Goal: Transaction & Acquisition: Purchase product/service

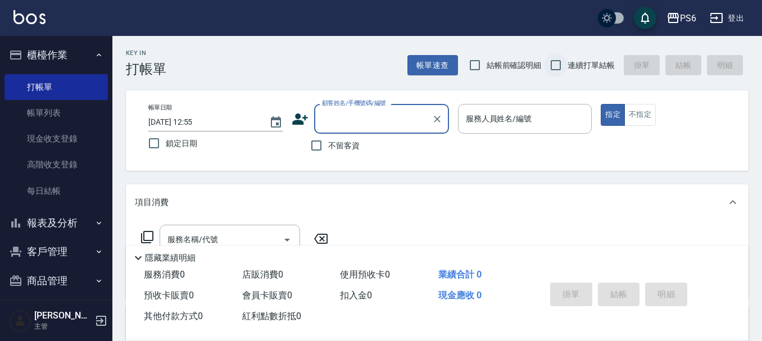
click at [555, 66] on input "連續打單結帳" at bounding box center [556, 65] width 24 height 24
checkbox input "true"
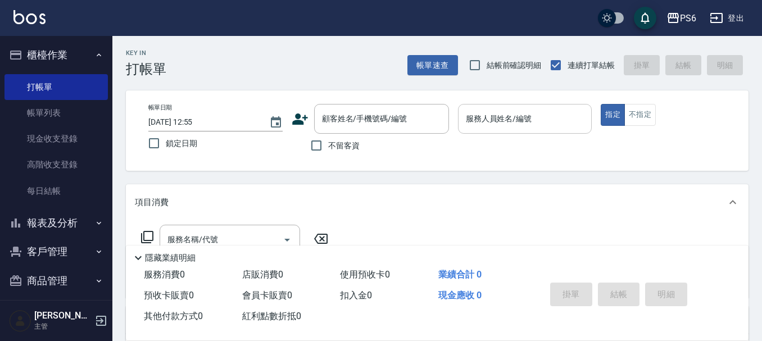
drag, startPoint x: 311, startPoint y: 143, endPoint x: 481, endPoint y: 123, distance: 171.0
click at [328, 142] on input "不留客資" at bounding box center [317, 146] width 24 height 24
checkbox input "true"
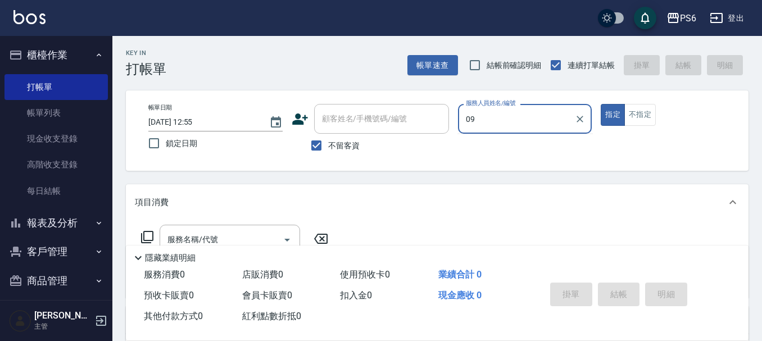
type input "[PERSON_NAME]-09"
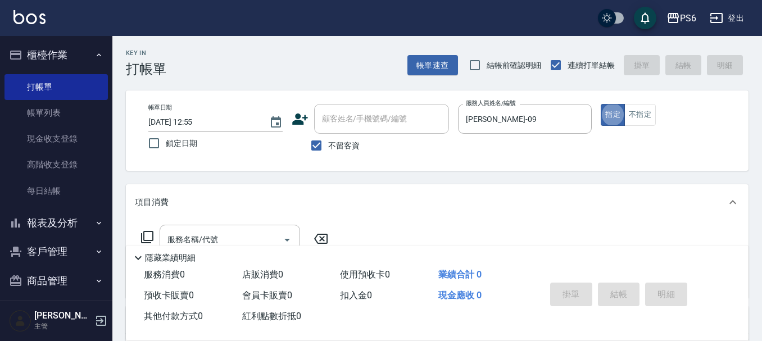
type button "true"
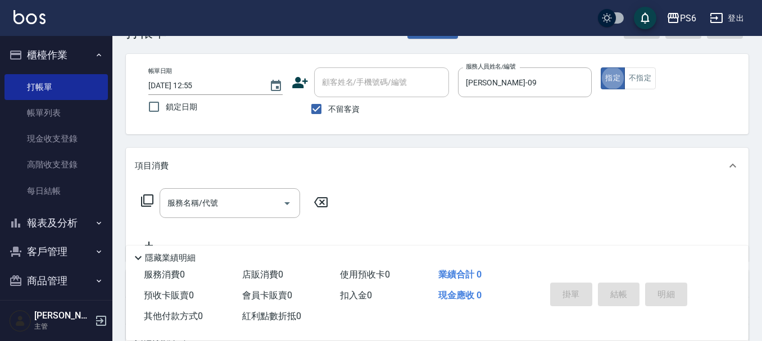
scroll to position [56, 0]
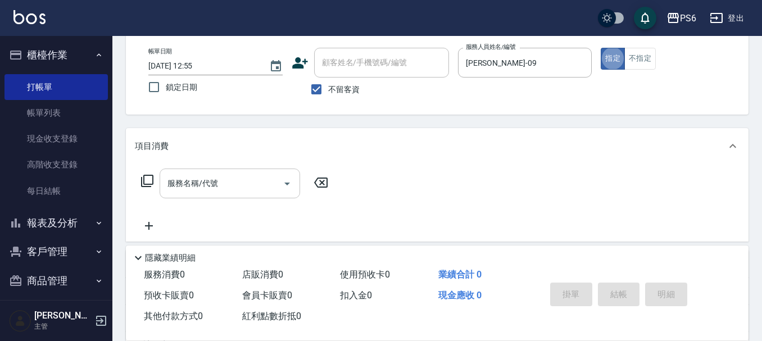
click at [269, 184] on input "服務名稱/代號" at bounding box center [222, 184] width 114 height 20
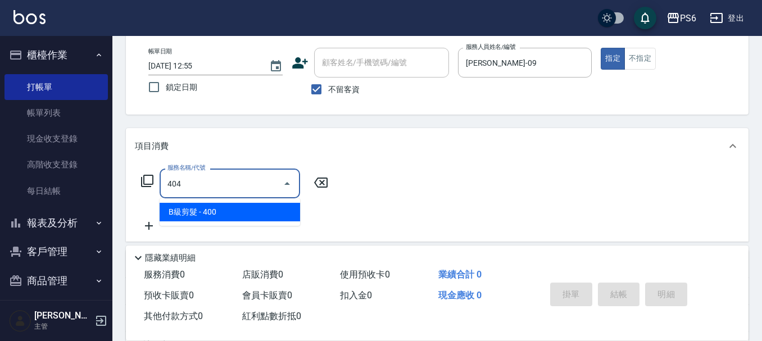
type input "B級剪髮(404)"
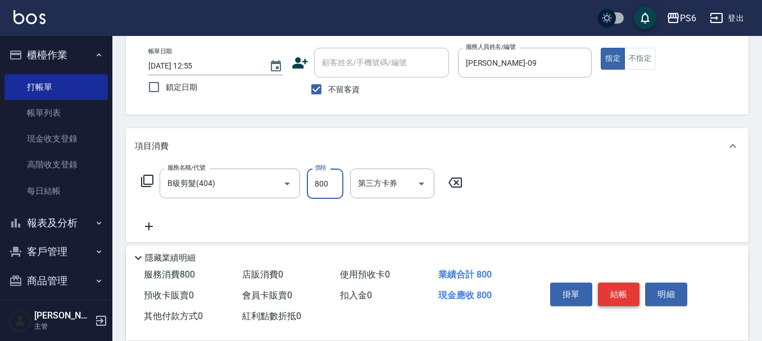
type input "800"
click at [613, 287] on button "結帳" at bounding box center [619, 295] width 42 height 24
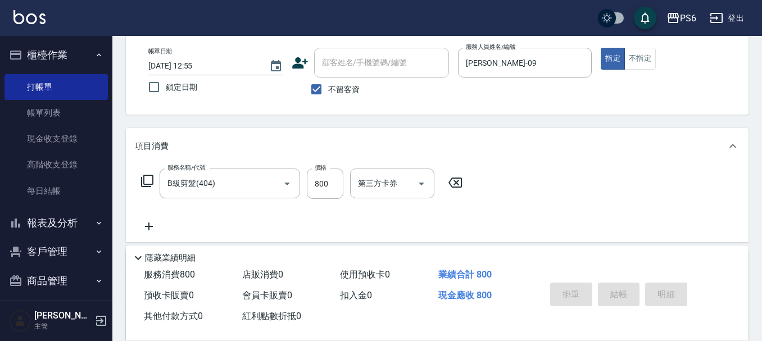
type input "[DATE] 18:20"
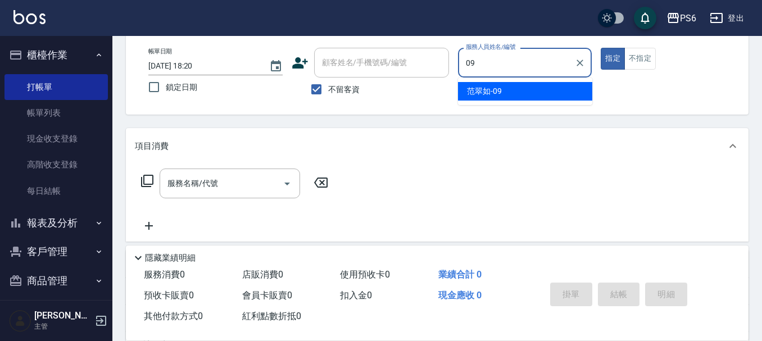
type input "[PERSON_NAME]-09"
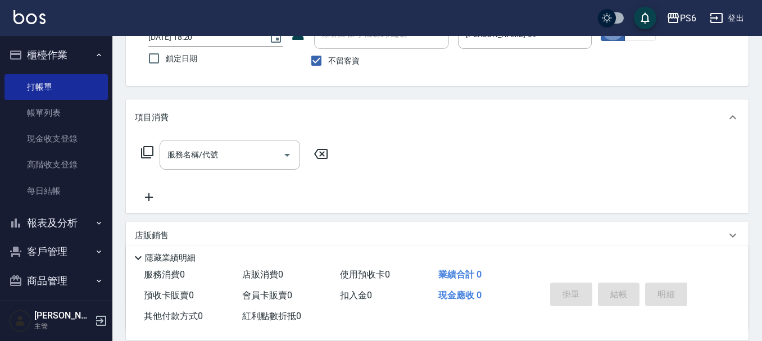
scroll to position [112, 0]
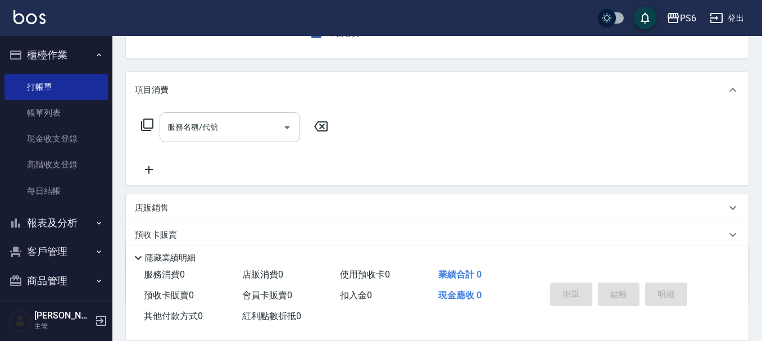
drag, startPoint x: 232, startPoint y: 132, endPoint x: 232, endPoint y: 126, distance: 6.2
click at [232, 131] on input "服務名稱/代號" at bounding box center [222, 128] width 114 height 20
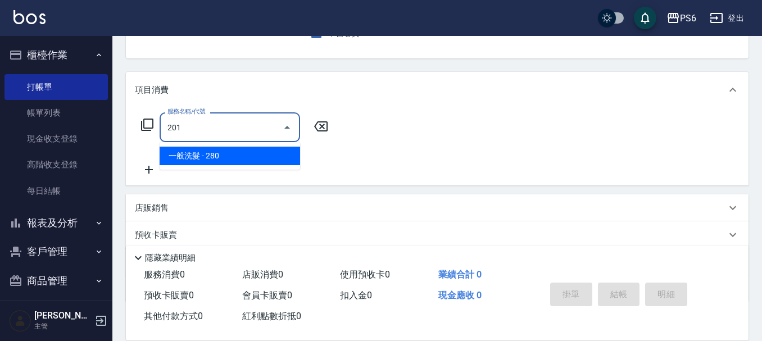
type input "一般洗髮(201)"
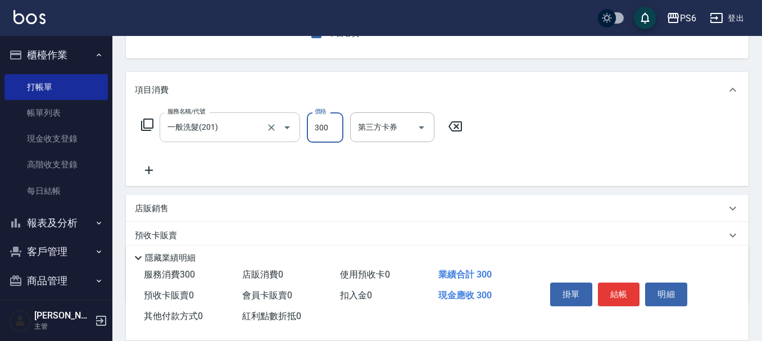
type input "300"
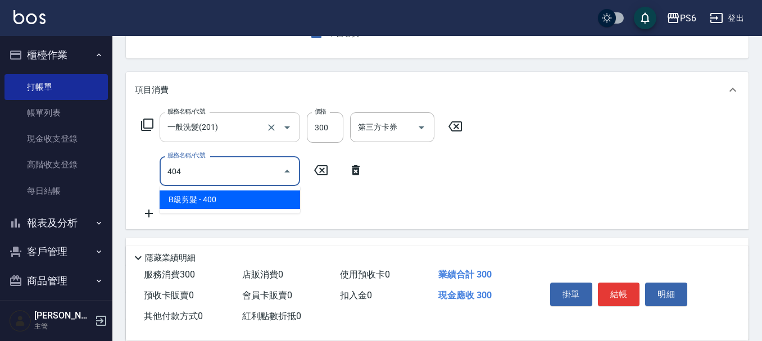
type input "B級剪髮(404)"
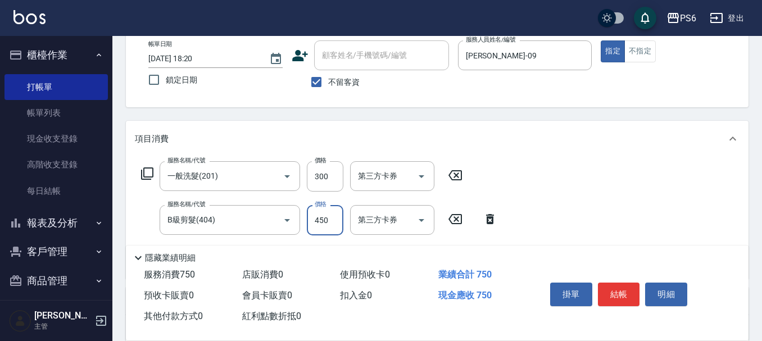
scroll to position [0, 0]
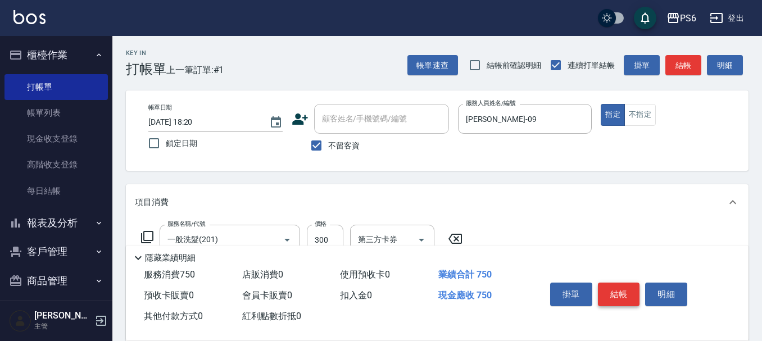
type input "450"
click at [621, 283] on button "結帳" at bounding box center [619, 295] width 42 height 24
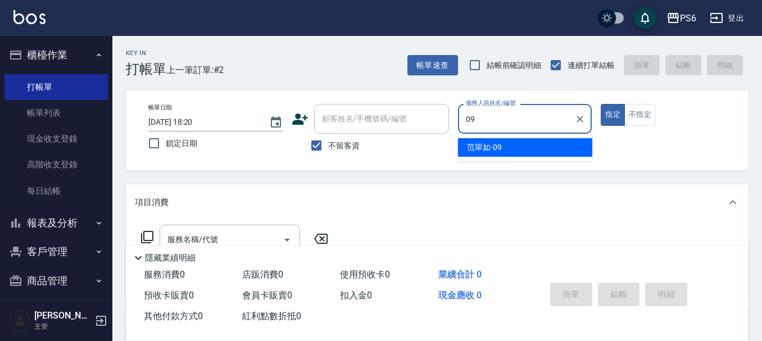
type input "[PERSON_NAME]-09"
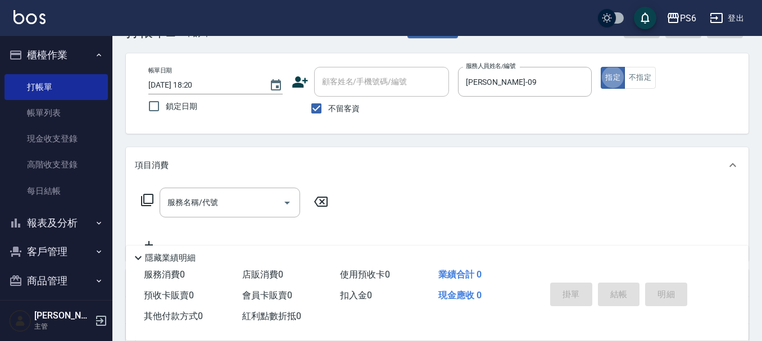
scroll to position [112, 0]
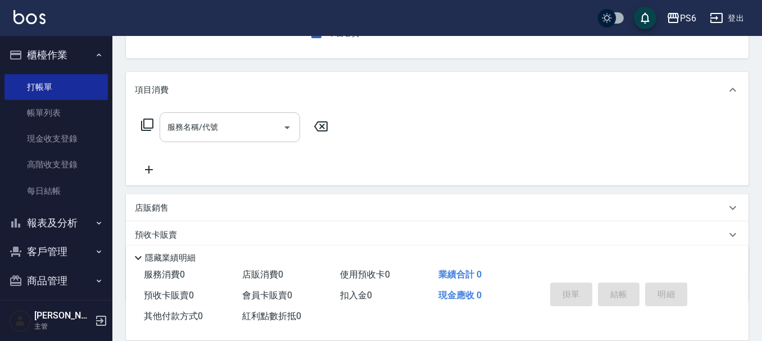
click at [271, 124] on input "服務名稱/代號" at bounding box center [222, 128] width 114 height 20
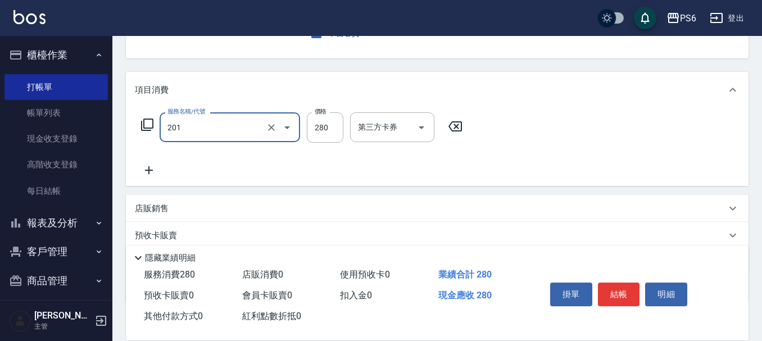
type input "一般洗髮(201)"
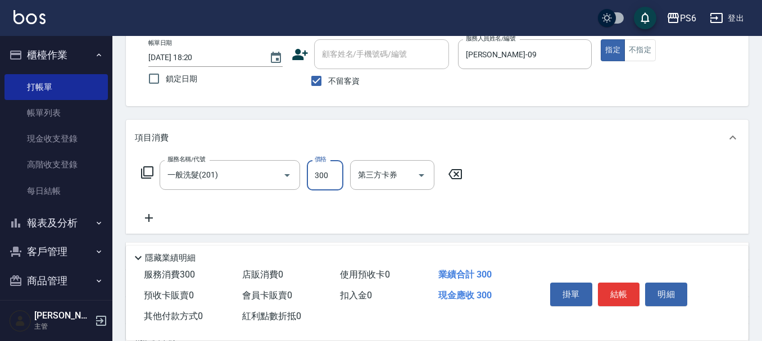
scroll to position [0, 0]
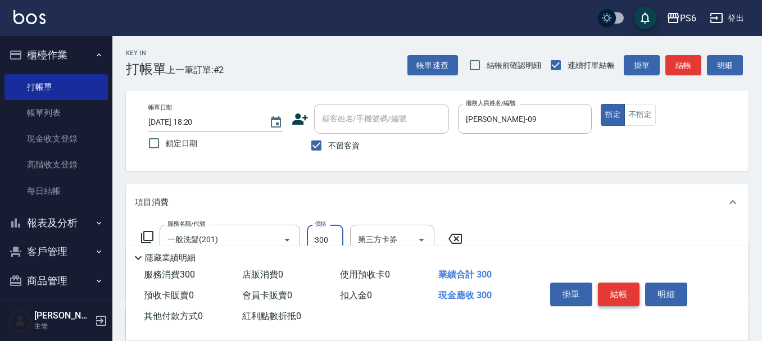
type input "300"
click at [617, 291] on button "結帳" at bounding box center [619, 295] width 42 height 24
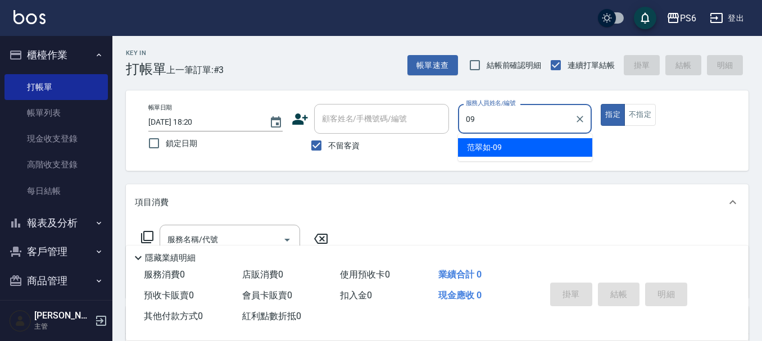
type input "[PERSON_NAME]-09"
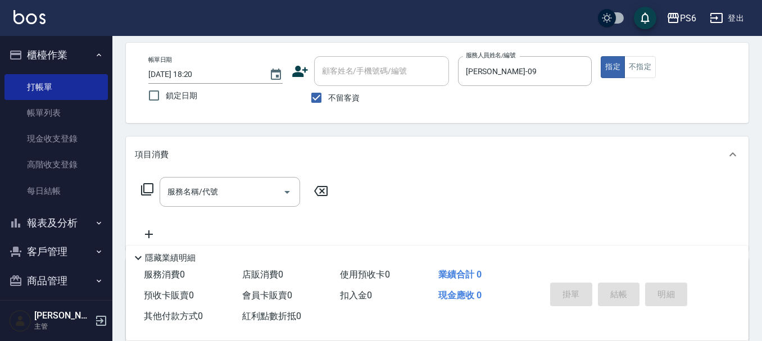
scroll to position [112, 0]
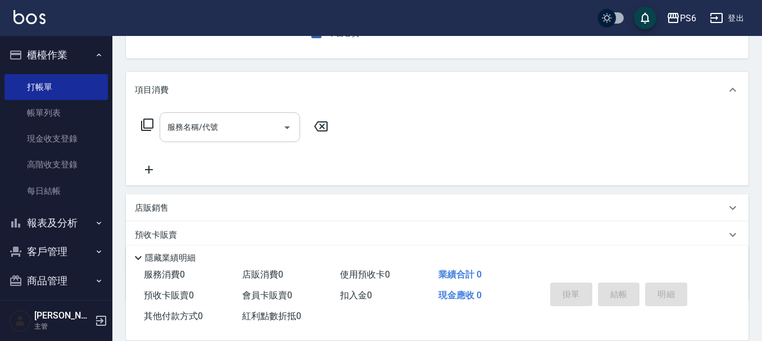
drag, startPoint x: 257, startPoint y: 132, endPoint x: 267, endPoint y: 129, distance: 10.0
click at [258, 129] on input "服務名稱/代號" at bounding box center [222, 128] width 114 height 20
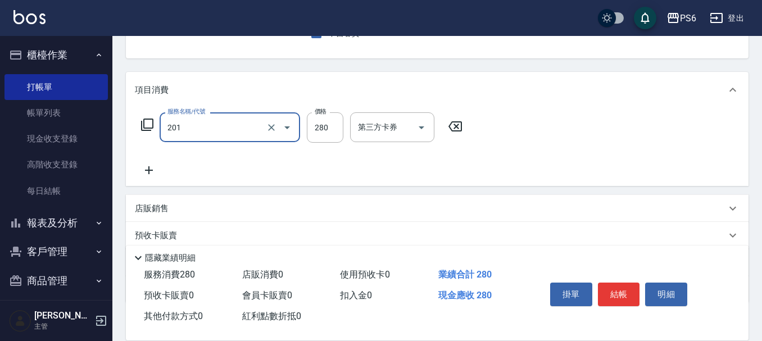
type input "一般洗髮(201)"
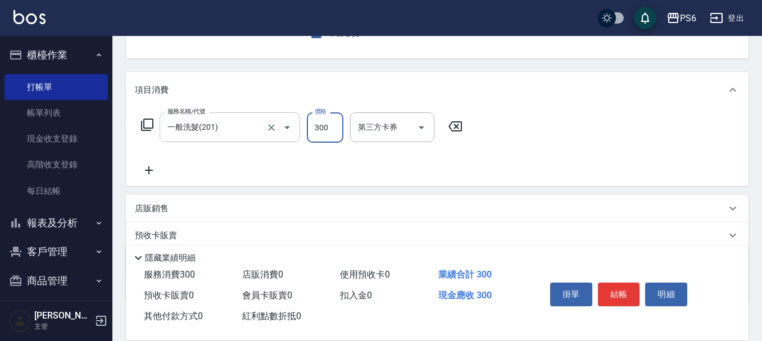
type input "300"
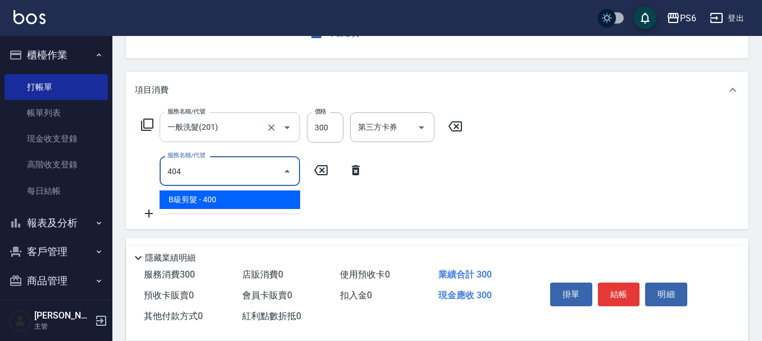
type input "B級剪髮(404)"
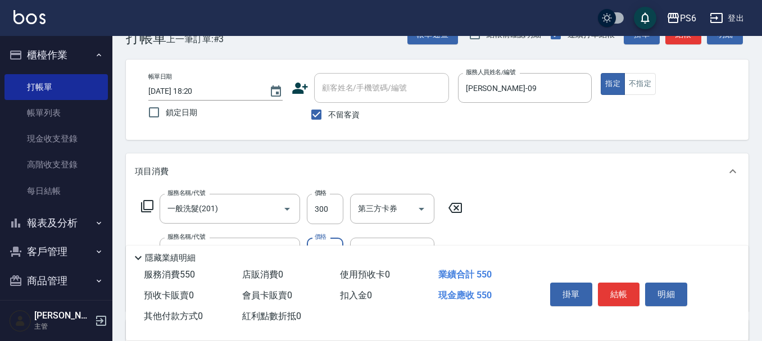
scroll to position [0, 0]
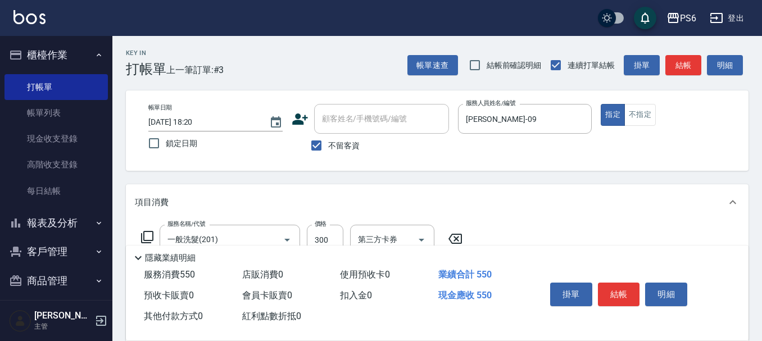
type input "250"
click at [618, 278] on div "掛單 結帳 明細" at bounding box center [619, 295] width 147 height 35
click at [622, 283] on button "結帳" at bounding box center [619, 295] width 42 height 24
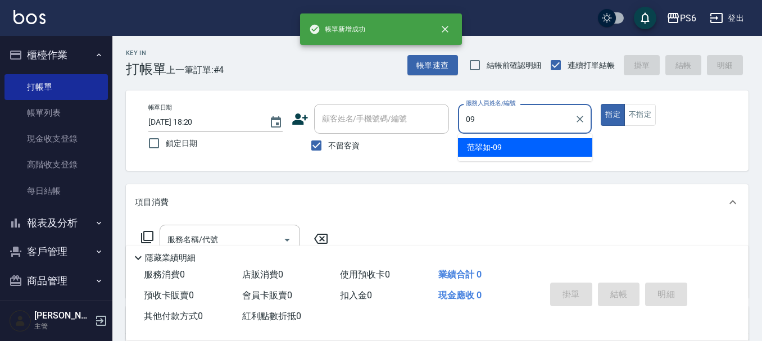
type input "[PERSON_NAME]-09"
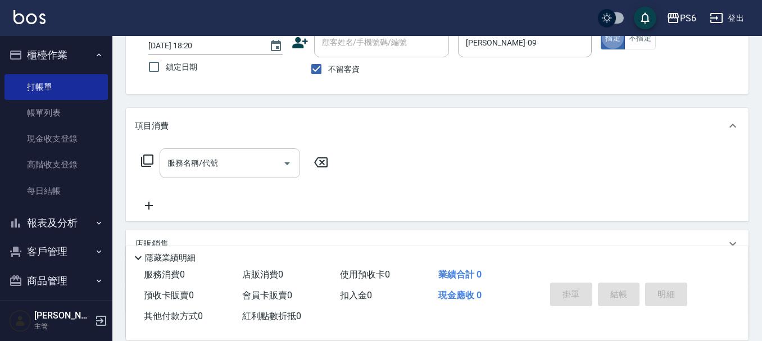
scroll to position [112, 0]
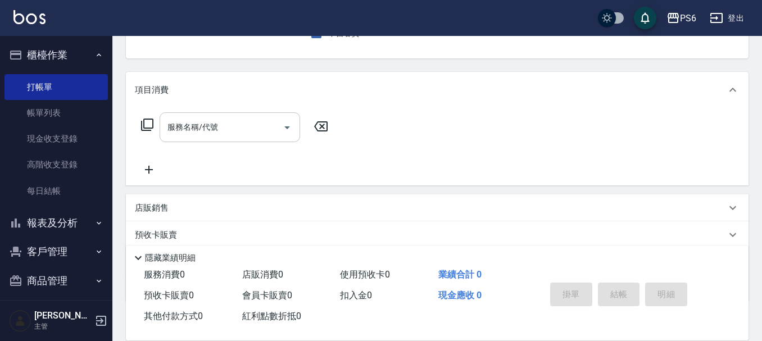
click at [212, 116] on div "服務名稱/代號" at bounding box center [230, 127] width 141 height 30
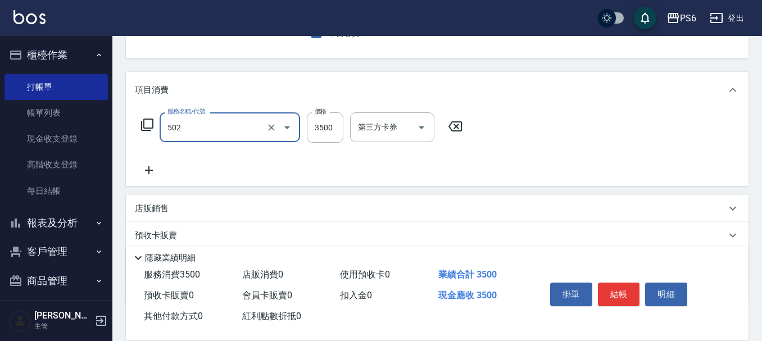
type input "水漾染髮(502)"
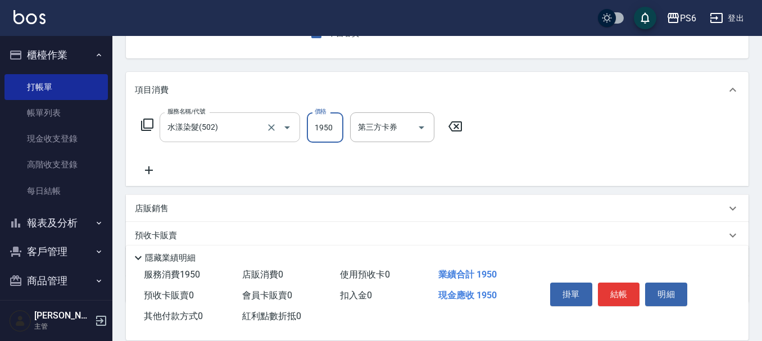
type input "1950"
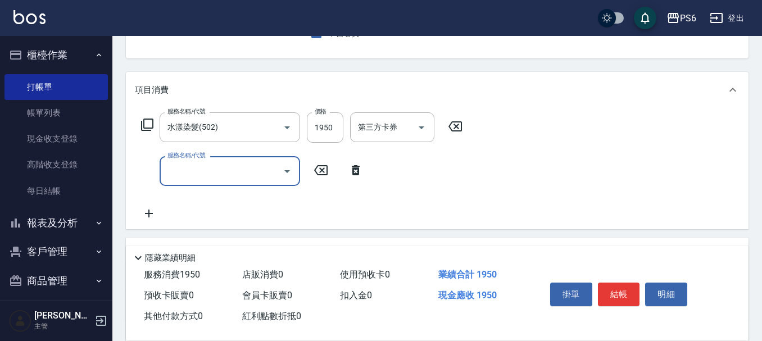
drag, startPoint x: 264, startPoint y: 172, endPoint x: 253, endPoint y: 183, distance: 15.1
click at [263, 171] on input "服務名稱/代號" at bounding box center [222, 171] width 114 height 20
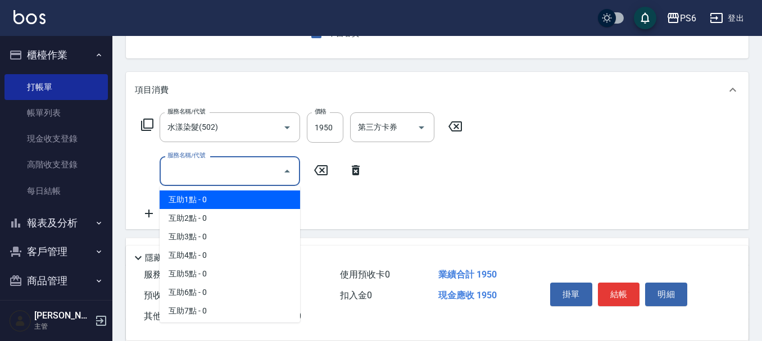
click at [237, 187] on ul "互助1點 - 0 互助2點 - 0 互助3點 - 0 互助4點 - 0 互助5點 - 0 互助6點 - 0 互助7點 - 0 互助8點 - 0 蝦皮卷 - 3…" at bounding box center [230, 254] width 141 height 137
drag, startPoint x: 263, startPoint y: 202, endPoint x: 331, endPoint y: 192, distance: 68.2
click at [263, 202] on span "互助1點 - 0" at bounding box center [230, 200] width 141 height 19
type input "互助1點(1)"
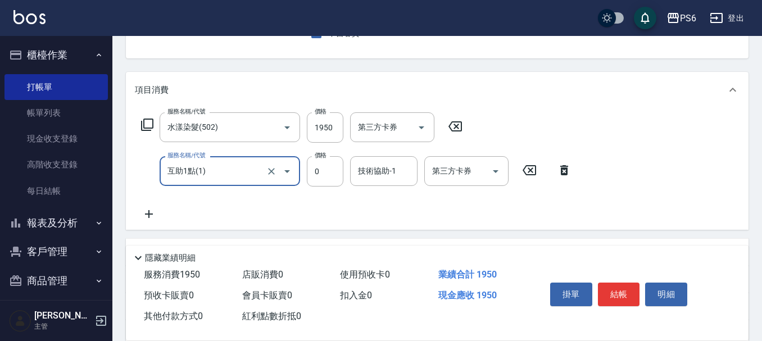
click at [368, 176] on input "技術協助-1" at bounding box center [383, 171] width 57 height 20
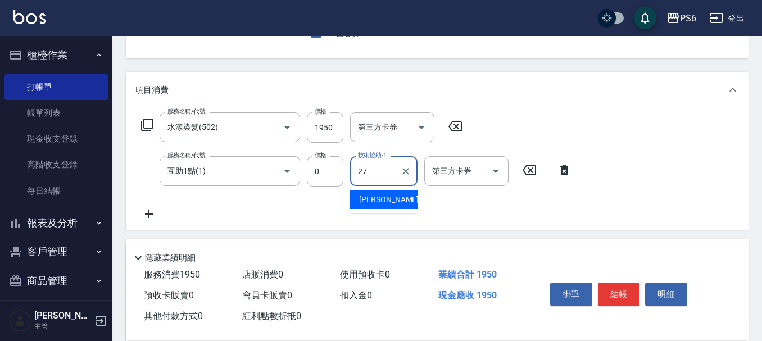
type input "[PERSON_NAME]-27"
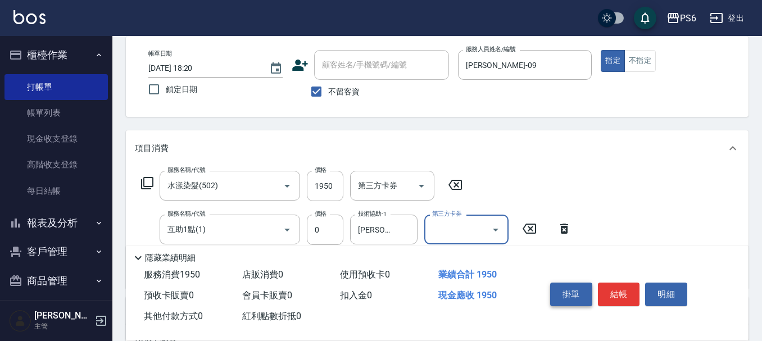
scroll to position [0, 0]
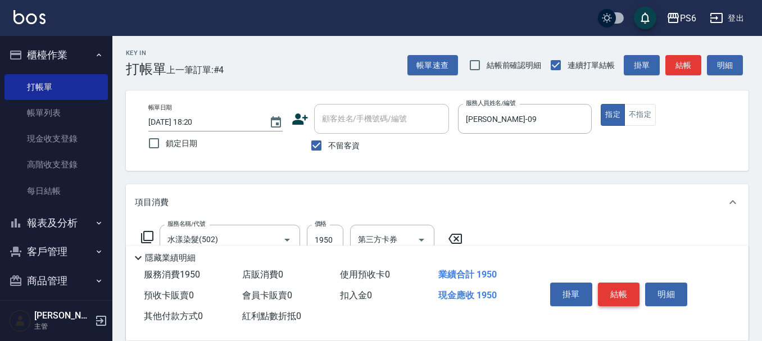
click at [604, 286] on button "結帳" at bounding box center [619, 295] width 42 height 24
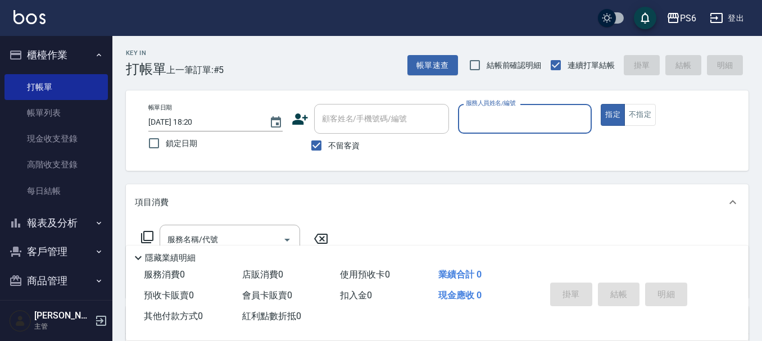
drag, startPoint x: 319, startPoint y: 144, endPoint x: 331, endPoint y: 131, distance: 17.6
click at [322, 141] on input "不留客資" at bounding box center [317, 146] width 24 height 24
checkbox input "false"
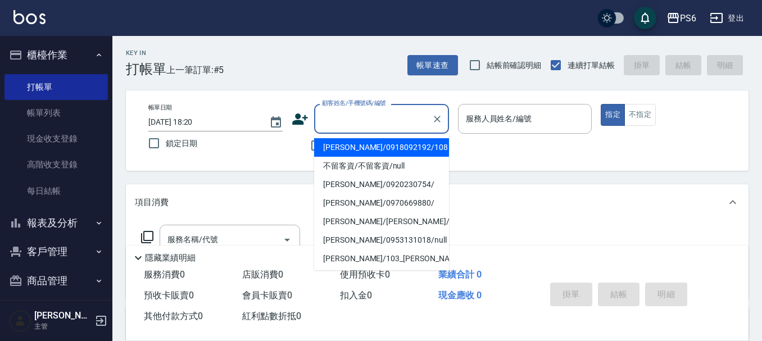
click at [337, 124] on input "顧客姓名/手機號碼/編號" at bounding box center [373, 119] width 108 height 20
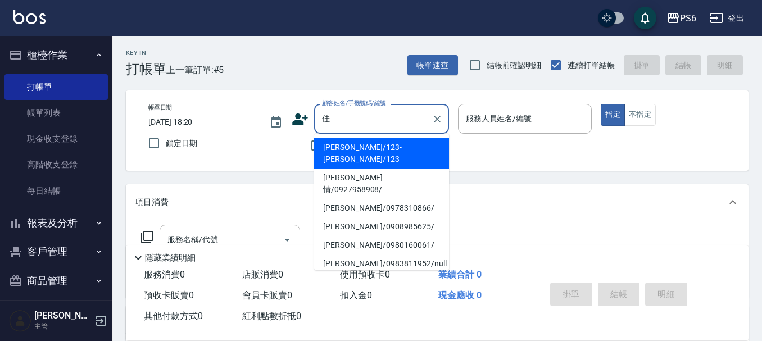
click at [371, 142] on li "[PERSON_NAME]/123-[PERSON_NAME]/123" at bounding box center [381, 153] width 135 height 30
type input "[PERSON_NAME]/123-[PERSON_NAME]/123"
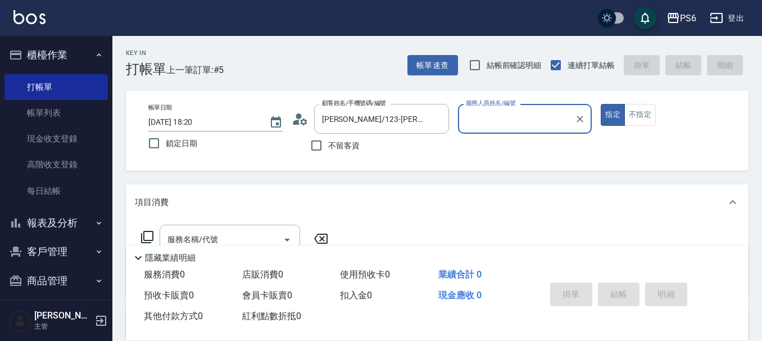
type input "[PERSON_NAME]-06"
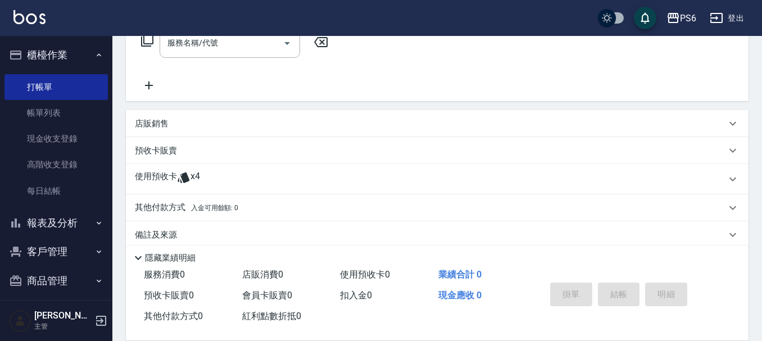
scroll to position [212, 0]
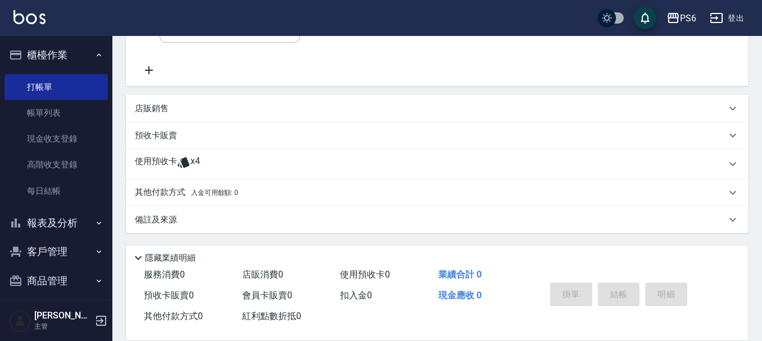
click at [199, 172] on span "x4" at bounding box center [196, 164] width 10 height 17
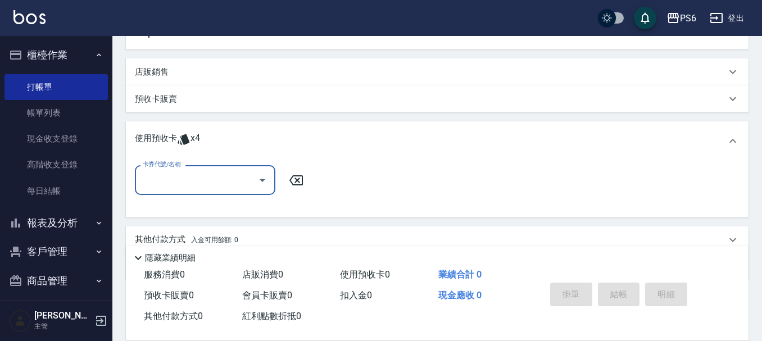
scroll to position [268, 0]
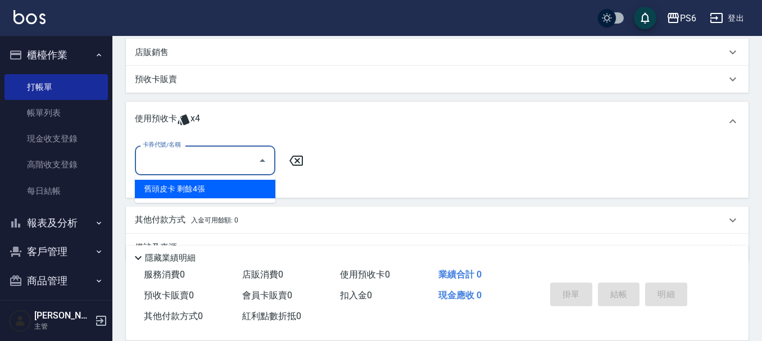
drag, startPoint x: 208, startPoint y: 163, endPoint x: 216, endPoint y: 170, distance: 10.7
click at [210, 164] on input "卡券代號/名稱" at bounding box center [197, 161] width 114 height 20
click at [236, 198] on div "舊頭皮卡 剩餘4張" at bounding box center [205, 189] width 141 height 19
type input "舊頭皮卡"
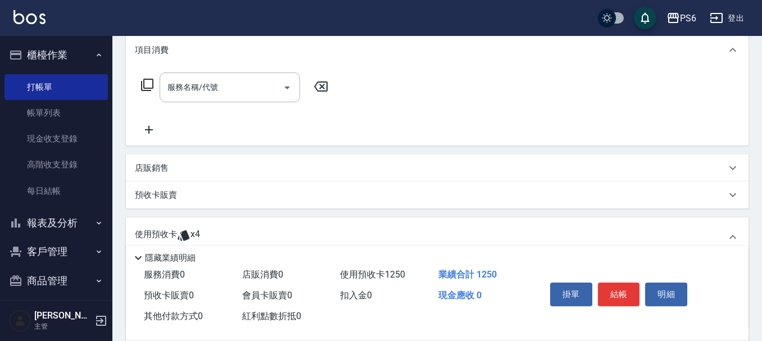
scroll to position [0, 0]
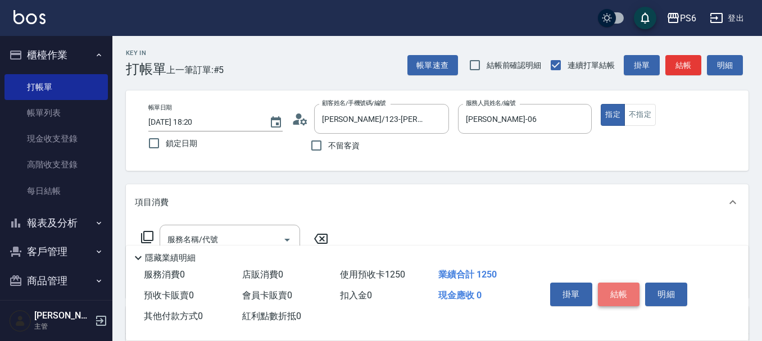
click at [619, 283] on button "結帳" at bounding box center [619, 295] width 42 height 24
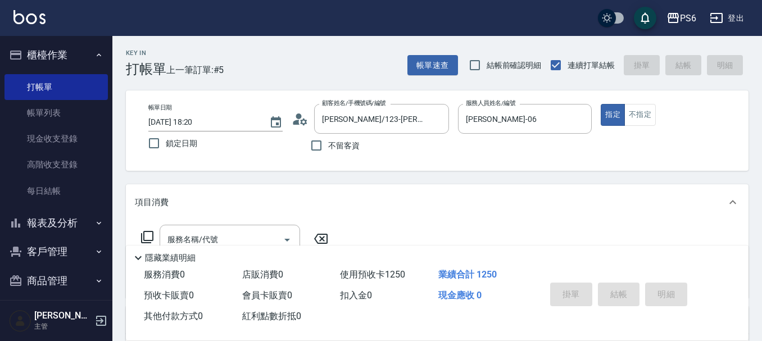
type input "[DATE] 18:21"
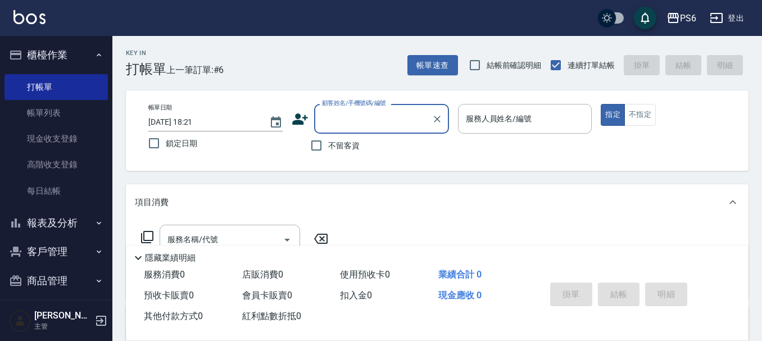
drag, startPoint x: 322, startPoint y: 142, endPoint x: 412, endPoint y: 123, distance: 91.4
click at [325, 140] on input "不留客資" at bounding box center [317, 146] width 24 height 24
checkbox input "true"
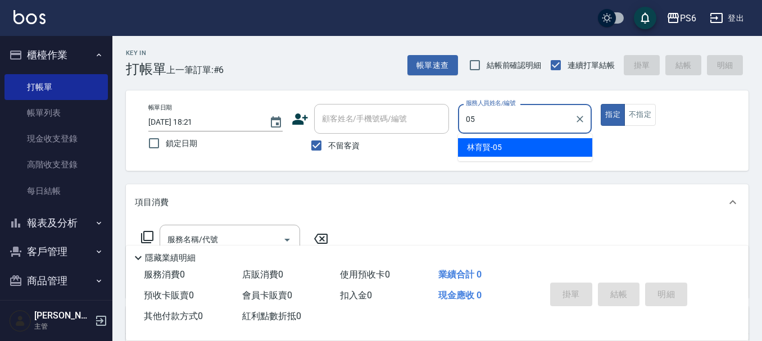
type input "[PERSON_NAME]-05"
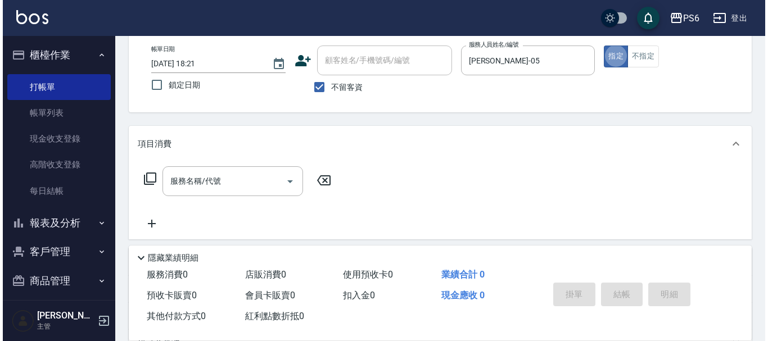
scroll to position [112, 0]
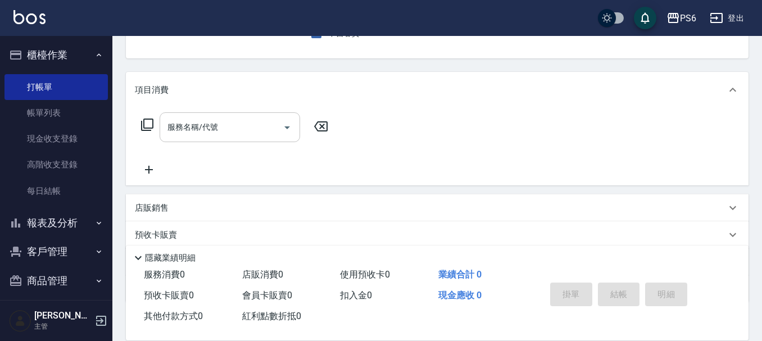
click at [234, 132] on input "服務名稱/代號" at bounding box center [222, 128] width 114 height 20
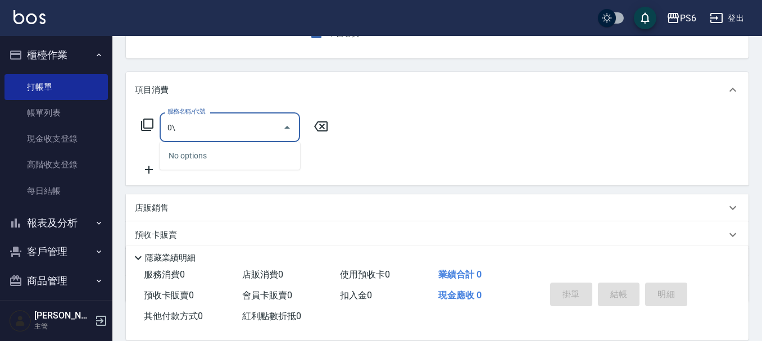
type input "0"
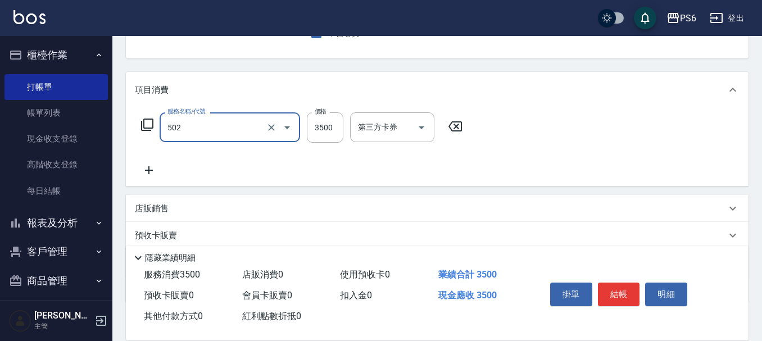
type input "水漾染髮(502)"
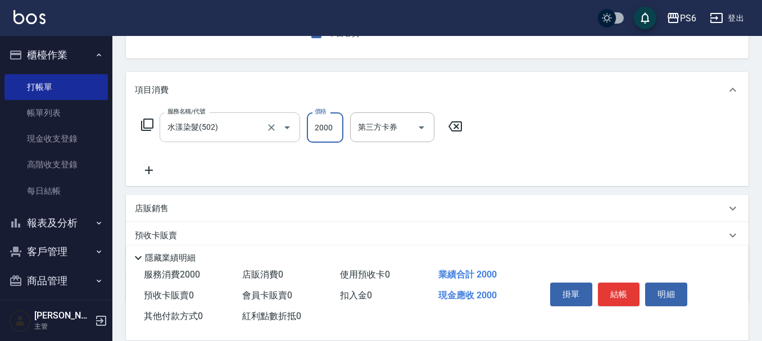
type input "2000"
type input "舊有卡券"
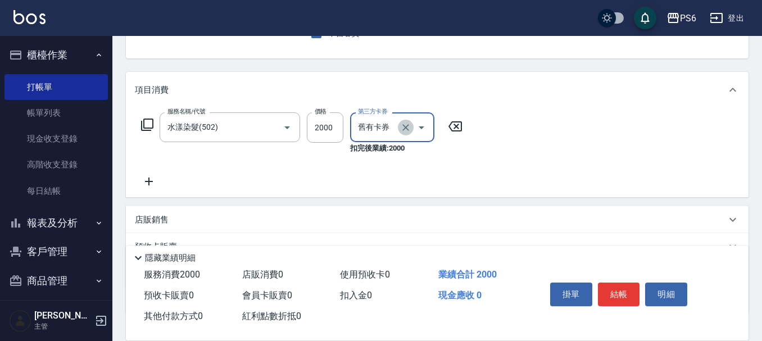
click at [406, 128] on icon "Clear" at bounding box center [405, 127] width 11 height 11
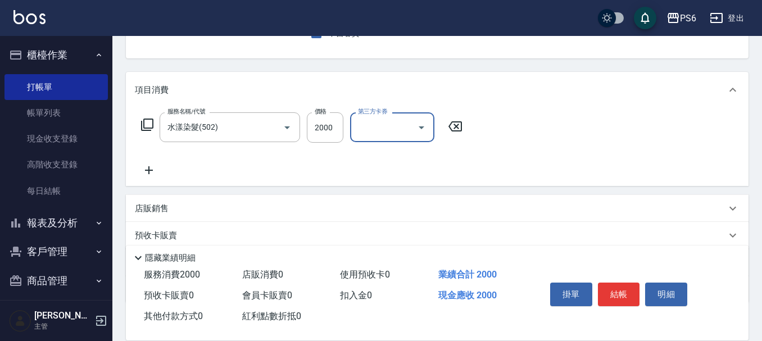
click at [144, 119] on icon at bounding box center [147, 124] width 13 height 13
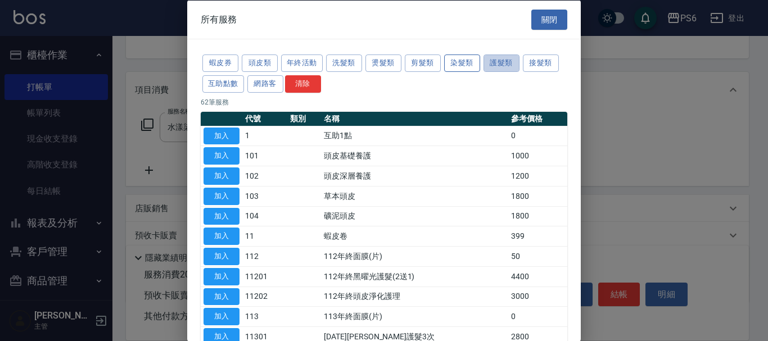
drag, startPoint x: 490, startPoint y: 64, endPoint x: 457, endPoint y: 62, distance: 33.2
click at [491, 64] on button "護髮類" at bounding box center [502, 63] width 36 height 17
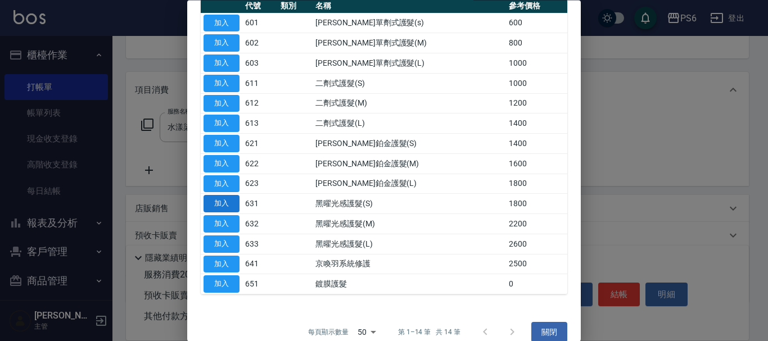
click at [225, 205] on button "加入" at bounding box center [222, 204] width 36 height 17
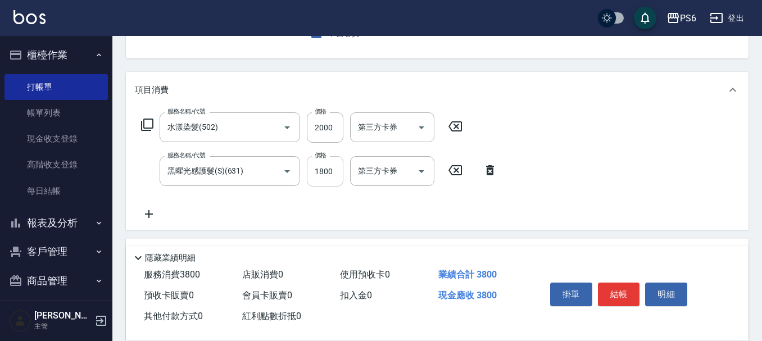
click at [319, 161] on input "1800" at bounding box center [325, 171] width 37 height 30
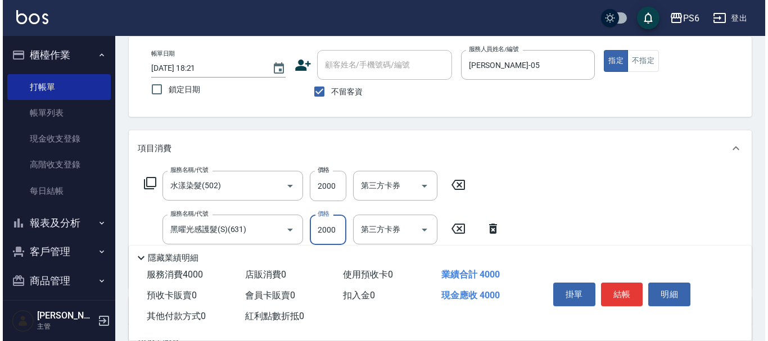
scroll to position [0, 0]
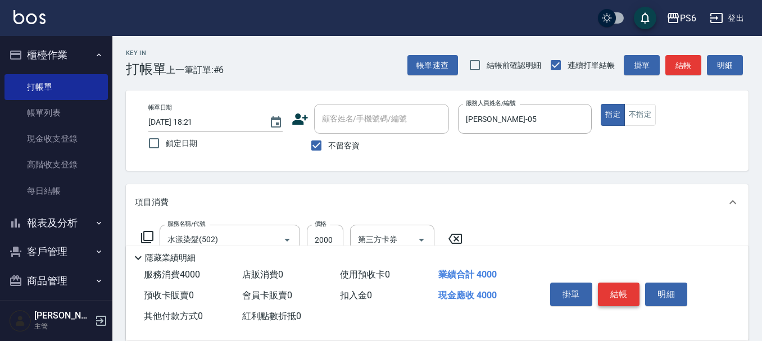
type input "2000"
click at [622, 286] on button "結帳" at bounding box center [619, 295] width 42 height 24
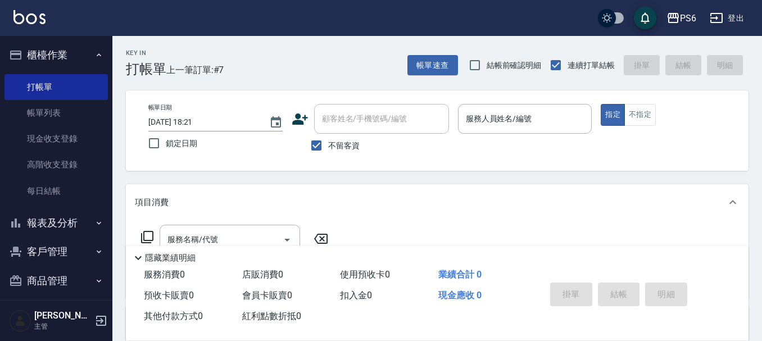
click at [296, 116] on icon at bounding box center [300, 119] width 16 height 11
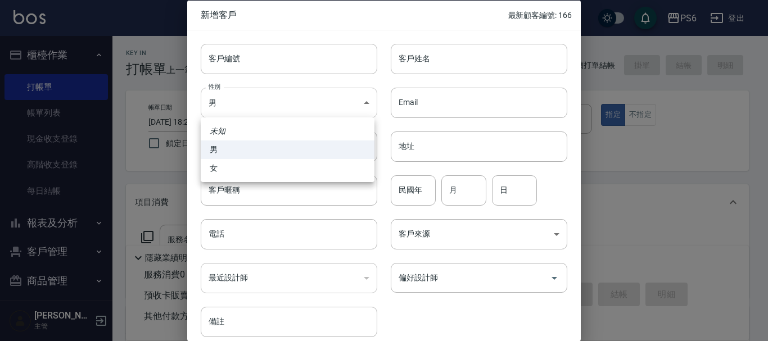
click at [336, 92] on body "PS6 登出 櫃檯作業 打帳單 帳單列表 現金收支登錄 高階收支登錄 每日結帳 報表及分析 報表目錄 店家日報表 互助日報表 互助排行榜 互助點數明細 設計師…" at bounding box center [384, 261] width 768 height 523
drag, startPoint x: 251, startPoint y: 169, endPoint x: 347, endPoint y: 109, distance: 113.1
click at [254, 168] on li "女" at bounding box center [288, 168] width 174 height 19
type input "[DEMOGRAPHIC_DATA]"
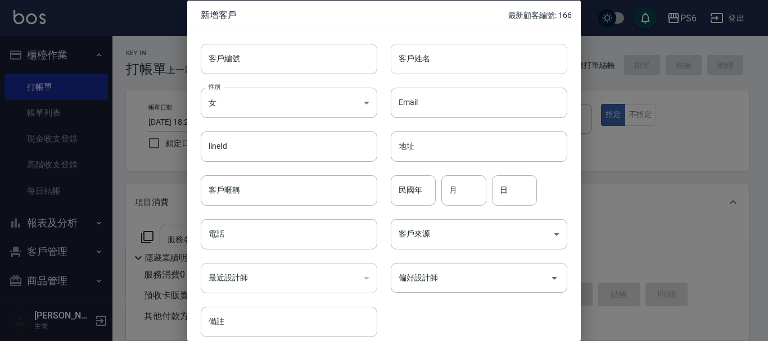
click at [433, 61] on input "客戶姓名" at bounding box center [479, 58] width 177 height 30
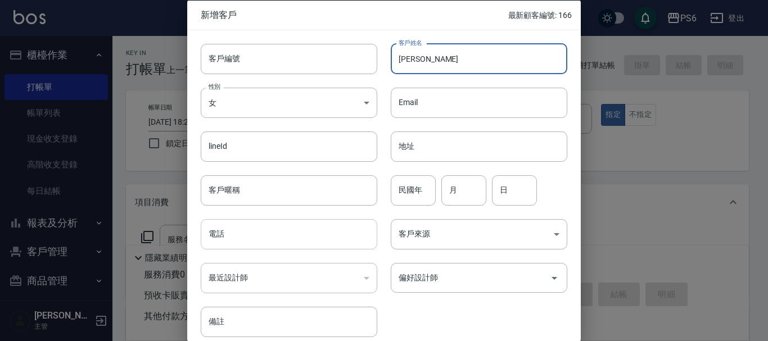
type input "[PERSON_NAME]"
click at [249, 229] on input "電話" at bounding box center [289, 234] width 177 height 30
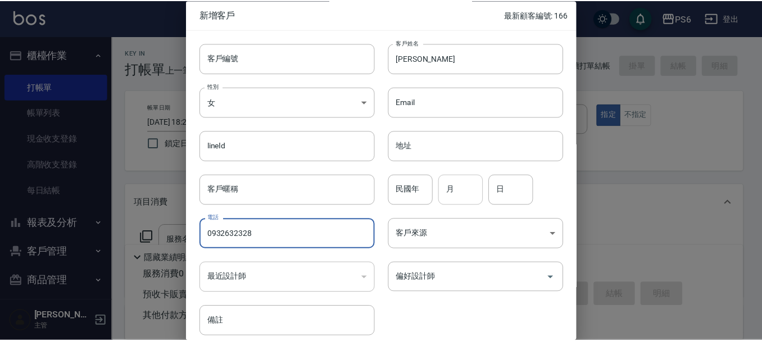
scroll to position [48, 0]
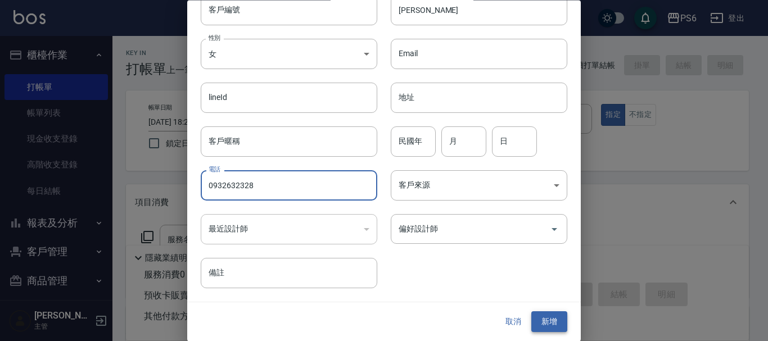
type input "0932632328"
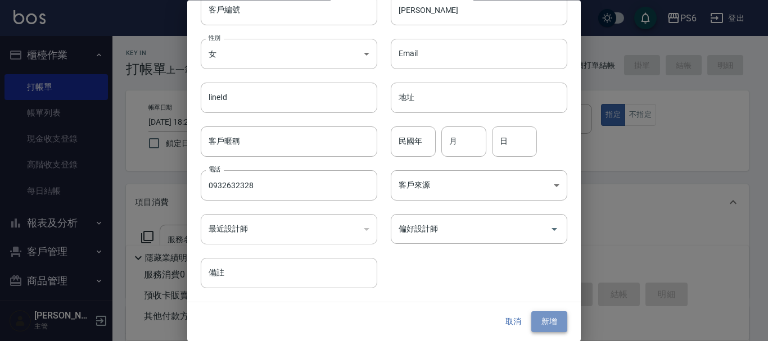
click at [535, 322] on button "新增" at bounding box center [549, 322] width 36 height 21
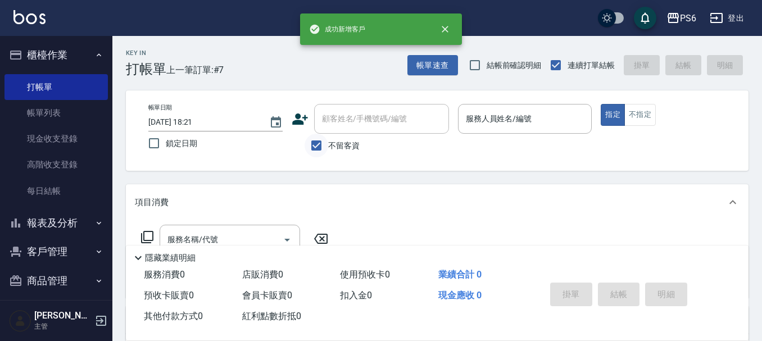
drag, startPoint x: 321, startPoint y: 143, endPoint x: 329, endPoint y: 135, distance: 11.1
click at [320, 143] on input "不留客資" at bounding box center [317, 146] width 24 height 24
checkbox input "false"
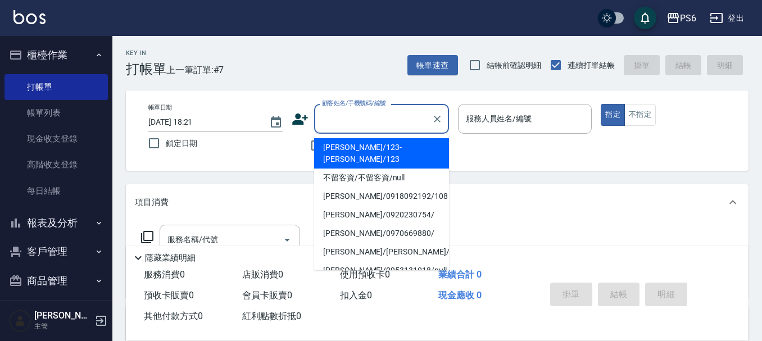
click at [348, 121] on input "顧客姓名/手機號碼/編號" at bounding box center [373, 119] width 108 height 20
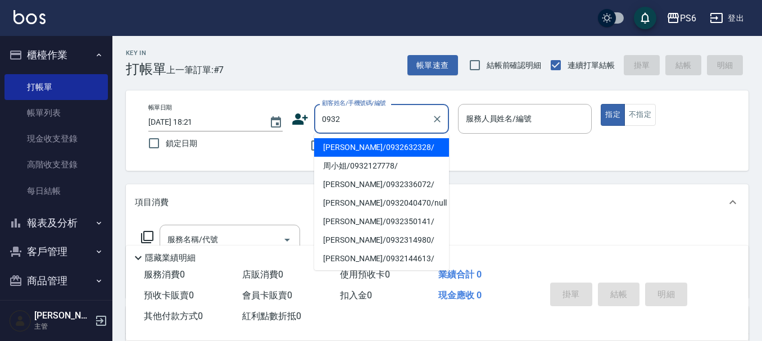
click at [417, 153] on li "[PERSON_NAME]/0932632328/" at bounding box center [381, 147] width 135 height 19
type input "[PERSON_NAME]/0932632328/"
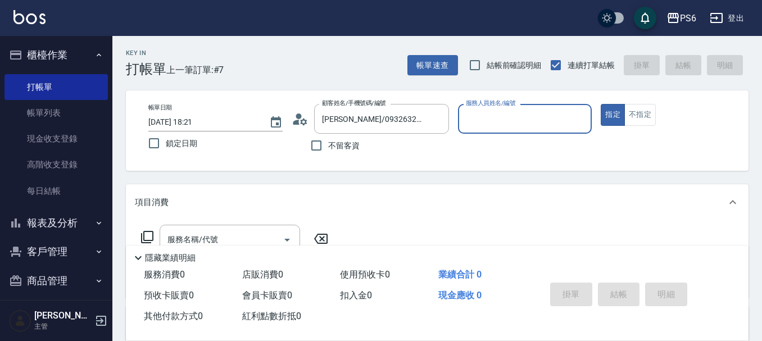
type input "0"
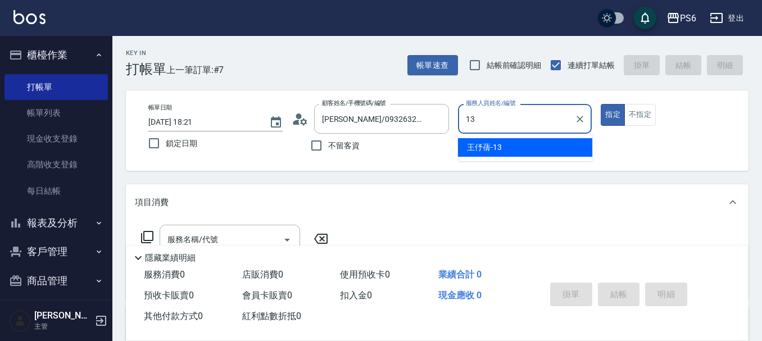
type input "[PERSON_NAME]-13"
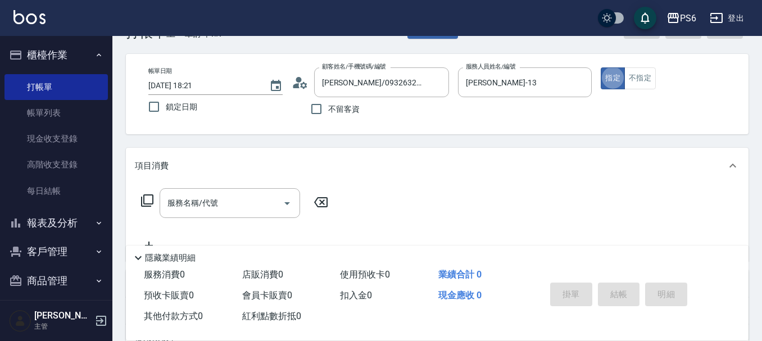
scroll to position [56, 0]
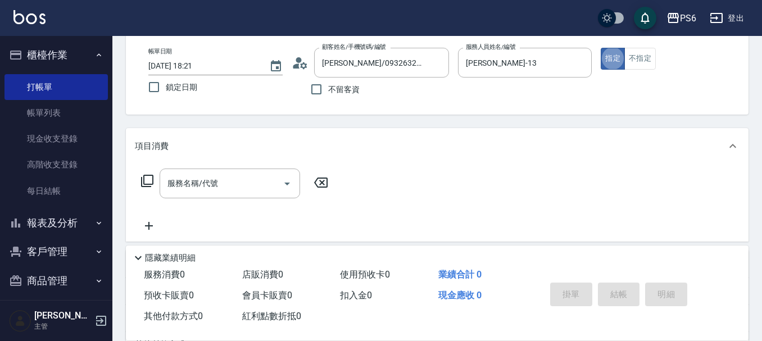
click at [143, 179] on icon at bounding box center [147, 181] width 12 height 12
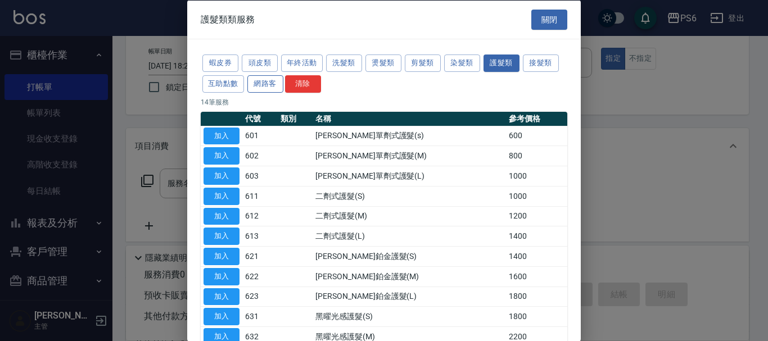
click at [264, 85] on button "網路客" at bounding box center [265, 83] width 36 height 17
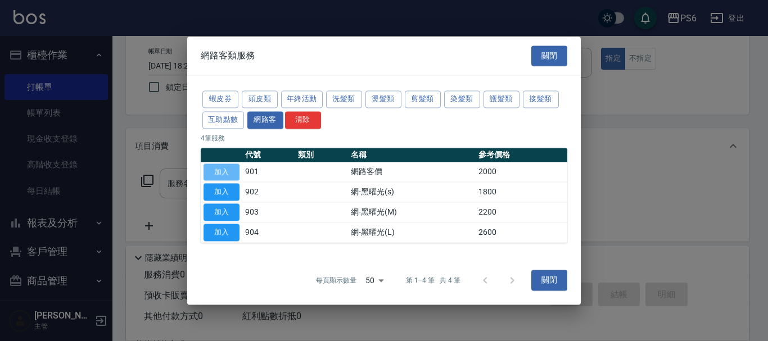
drag, startPoint x: 231, startPoint y: 168, endPoint x: 289, endPoint y: 161, distance: 58.3
click at [231, 167] on button "加入" at bounding box center [222, 172] width 36 height 17
type input "網路客價(901)"
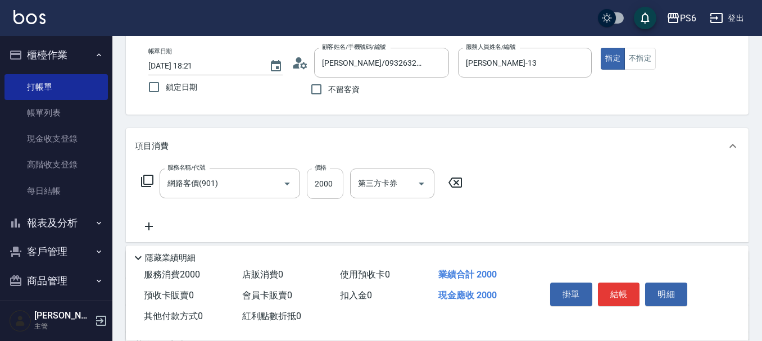
click at [323, 183] on input "2000" at bounding box center [325, 184] width 37 height 30
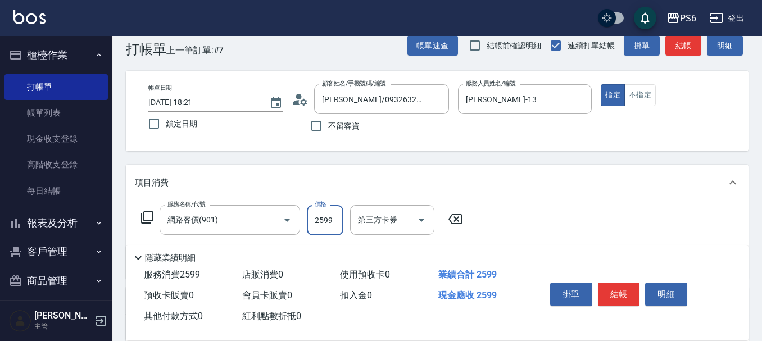
scroll to position [0, 0]
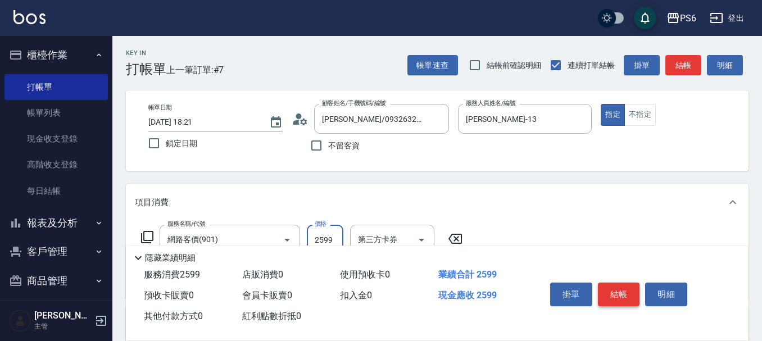
type input "2599"
click at [628, 290] on button "結帳" at bounding box center [619, 295] width 42 height 24
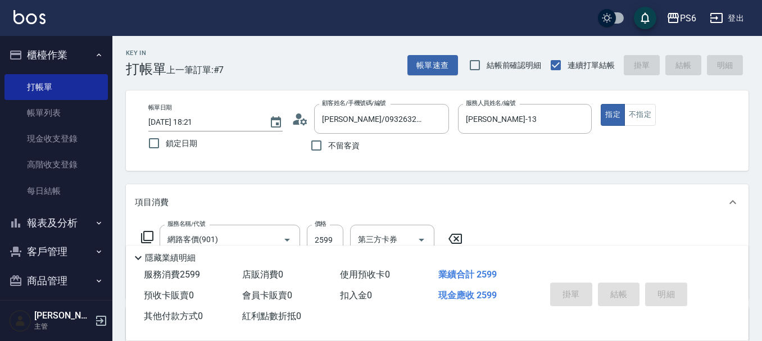
type input "[DATE] 18:22"
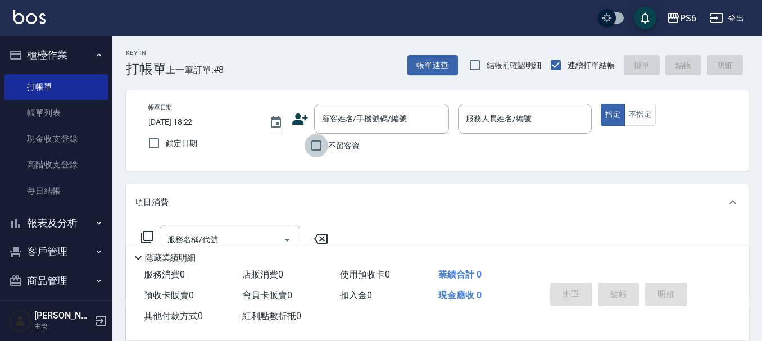
click at [320, 134] on input "不留客資" at bounding box center [317, 146] width 24 height 24
checkbox input "true"
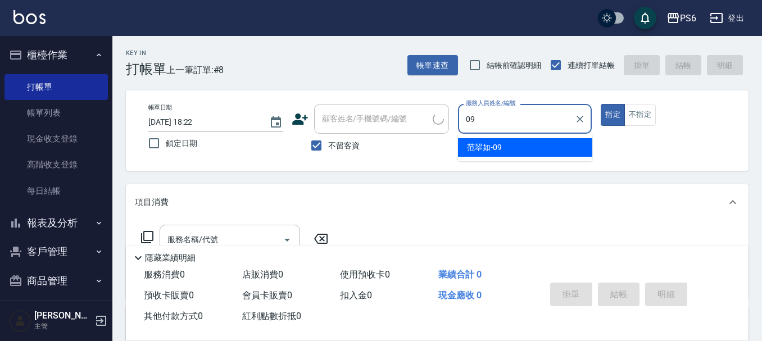
type input "[PERSON_NAME]-09"
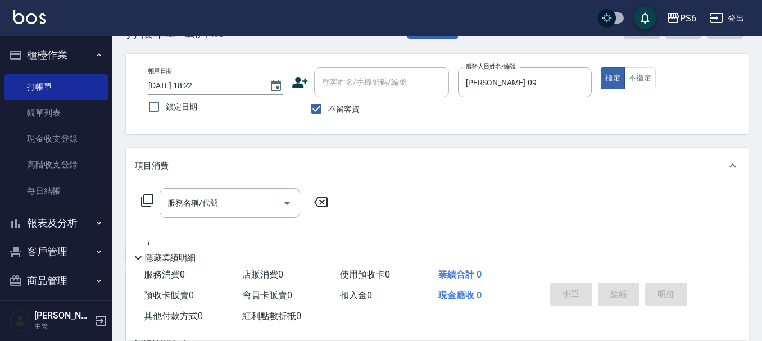
scroll to position [56, 0]
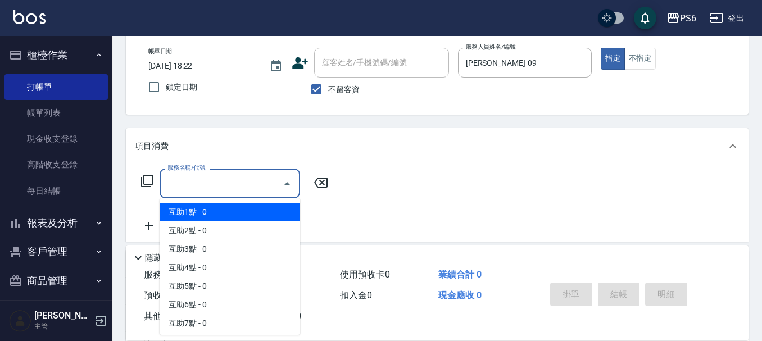
click at [205, 177] on div "服務名稱/代號 服務名稱/代號" at bounding box center [230, 184] width 141 height 30
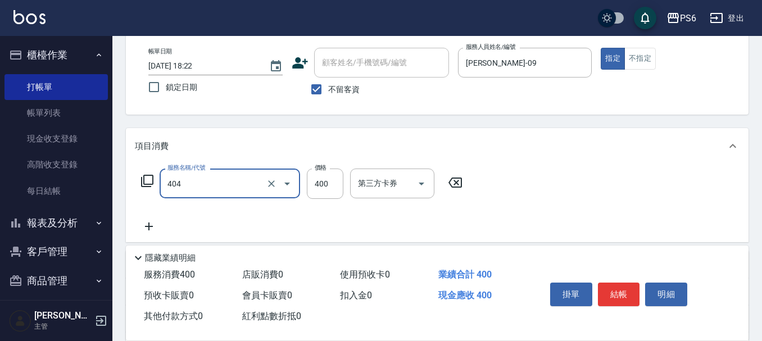
type input "B級剪髮(404)"
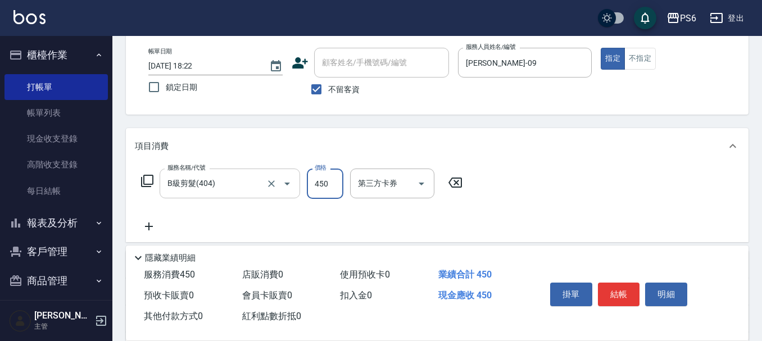
type input "450"
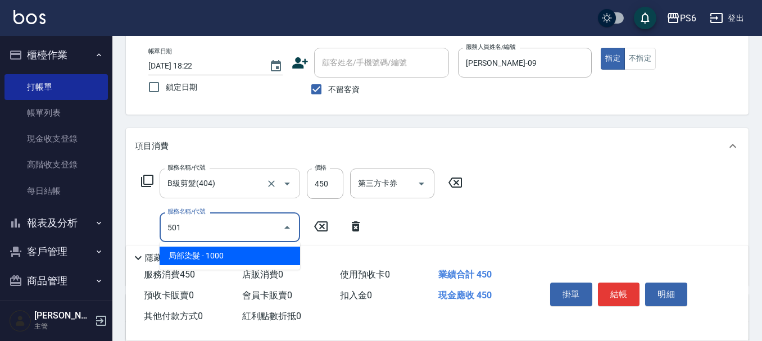
type input "局部染髮(501)"
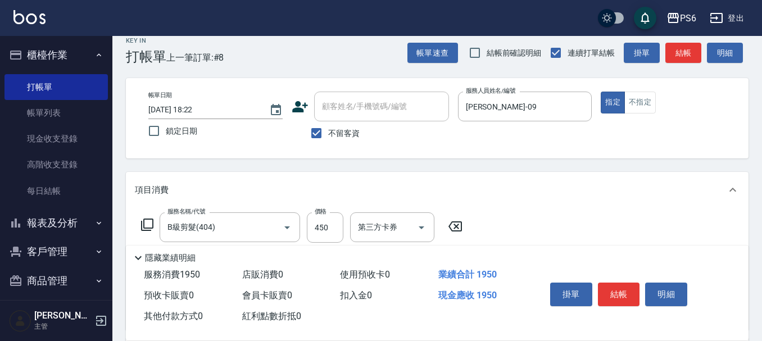
scroll to position [0, 0]
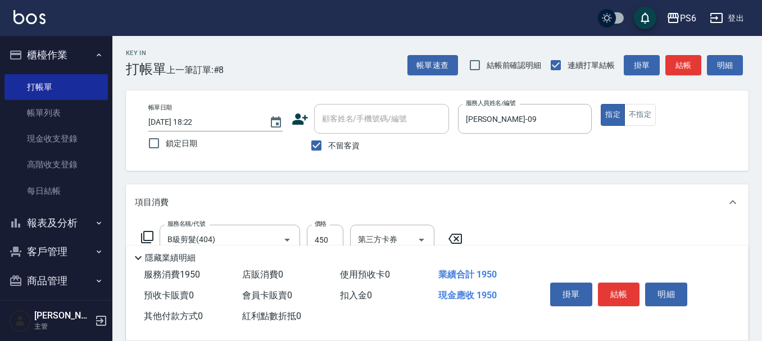
type input "1500"
click at [635, 302] on div "掛單 結帳 明細" at bounding box center [619, 295] width 147 height 35
click at [629, 296] on button "結帳" at bounding box center [619, 295] width 42 height 24
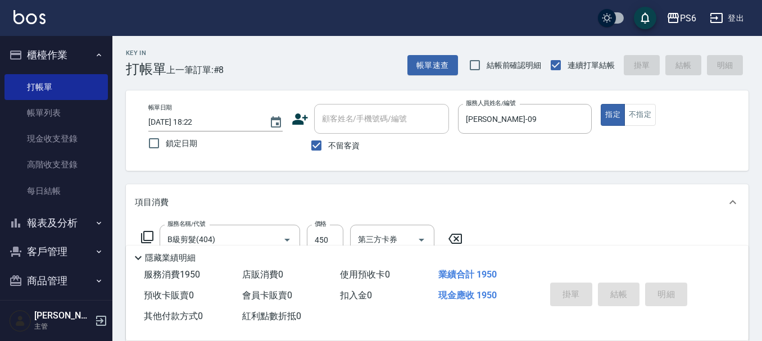
type input "[DATE] 18:23"
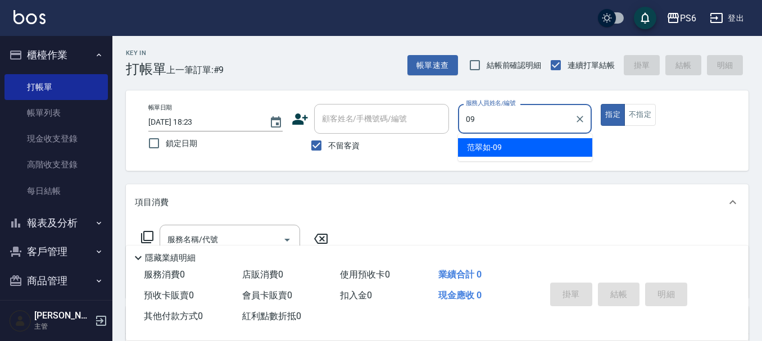
type input "[PERSON_NAME]-09"
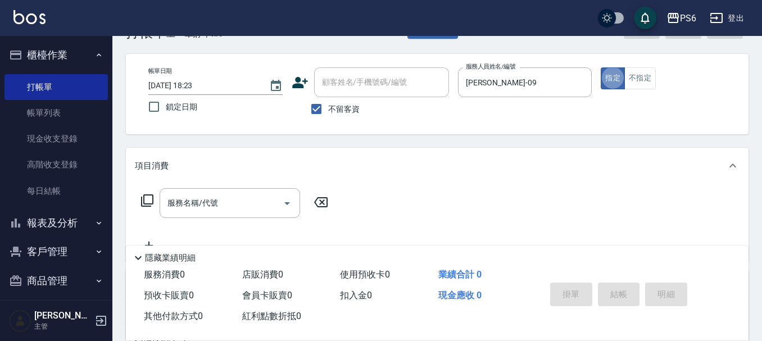
scroll to position [56, 0]
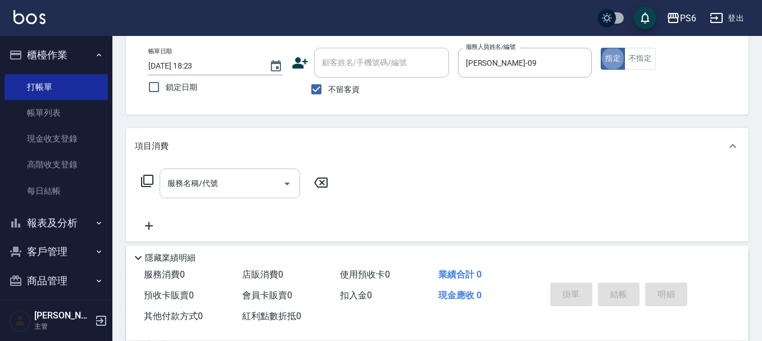
click at [237, 189] on input "服務名稱/代號" at bounding box center [222, 184] width 114 height 20
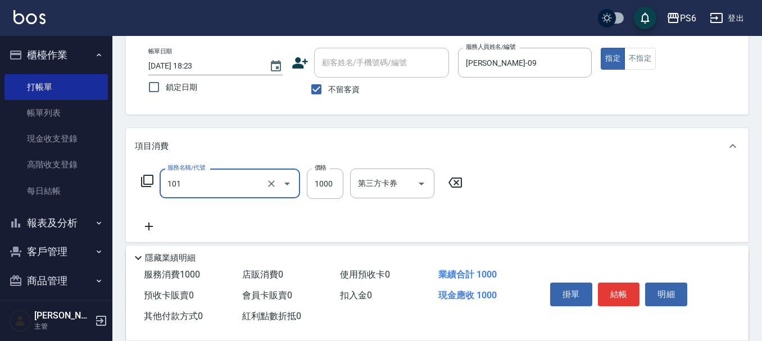
type input "頭皮基礎養護(101)"
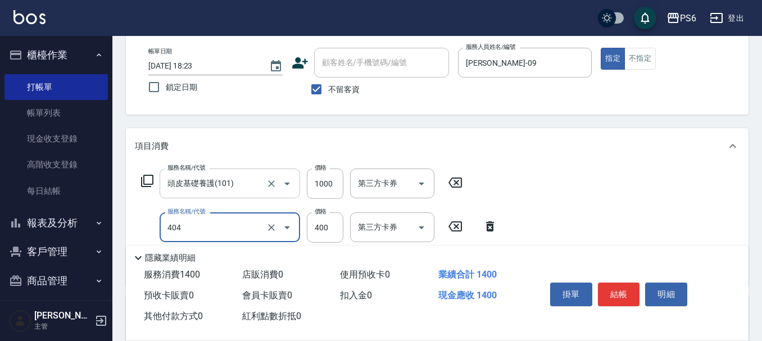
type input "B級剪髮(404)"
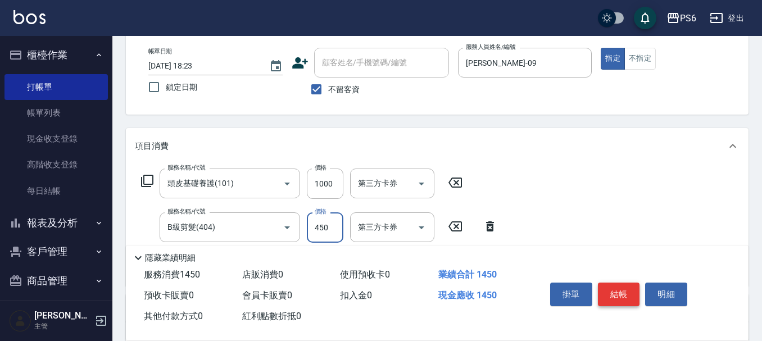
type input "450"
click at [629, 295] on button "結帳" at bounding box center [619, 295] width 42 height 24
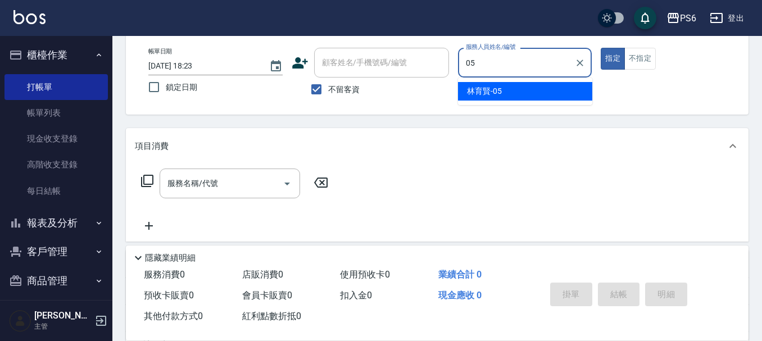
type input "[PERSON_NAME]-05"
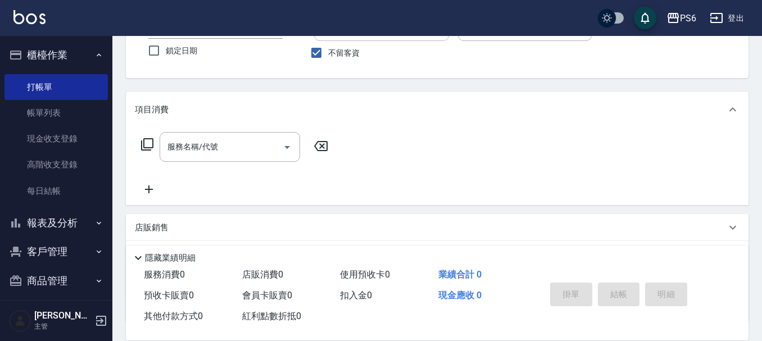
scroll to position [112, 0]
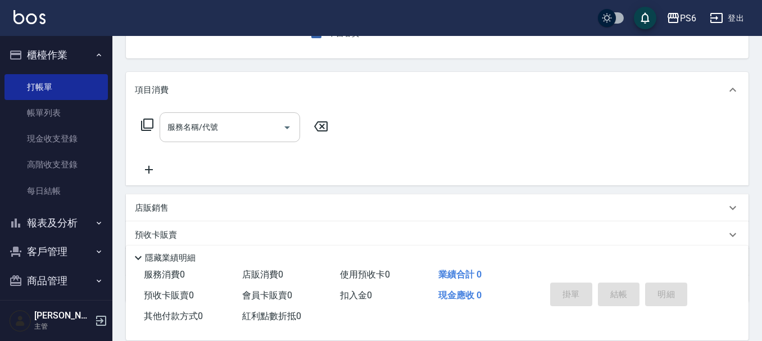
click at [245, 114] on div "服務名稱/代號" at bounding box center [230, 127] width 141 height 30
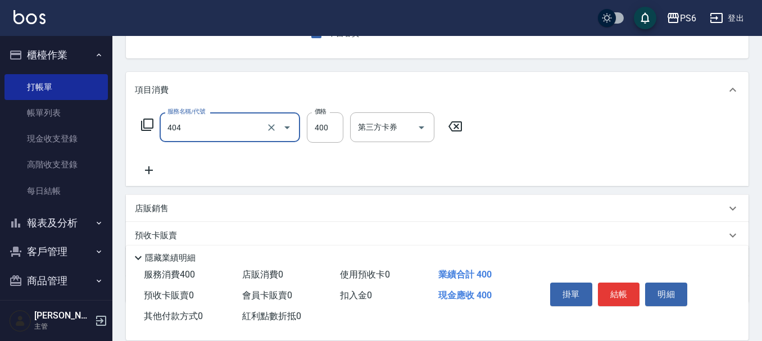
type input "B級剪髮(404)"
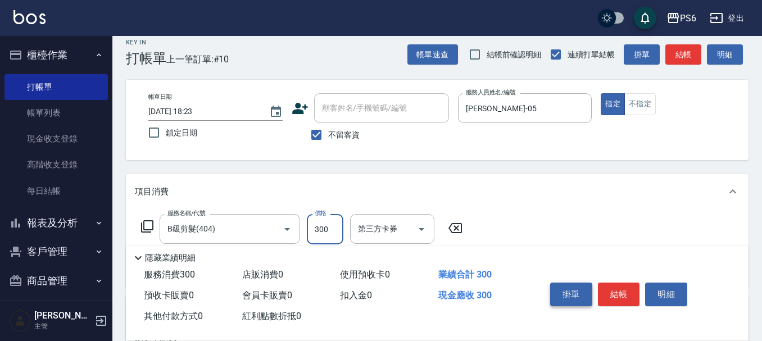
scroll to position [0, 0]
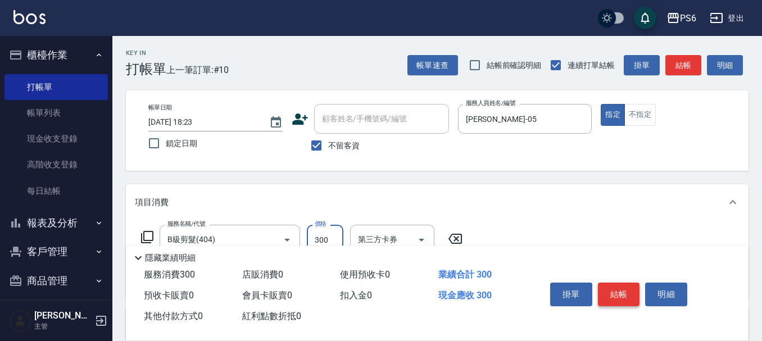
type input "300"
click at [629, 288] on button "結帳" at bounding box center [619, 295] width 42 height 24
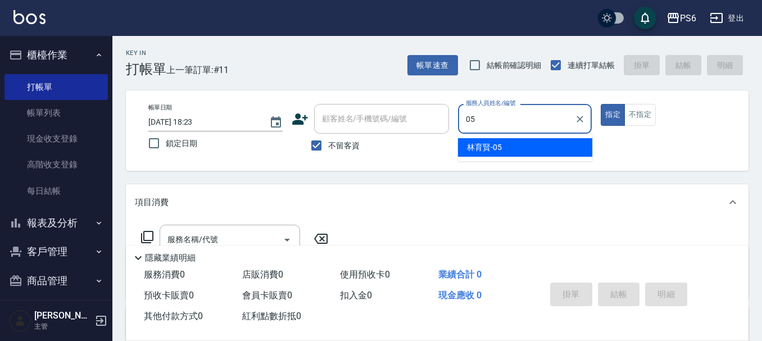
type input "[PERSON_NAME]-05"
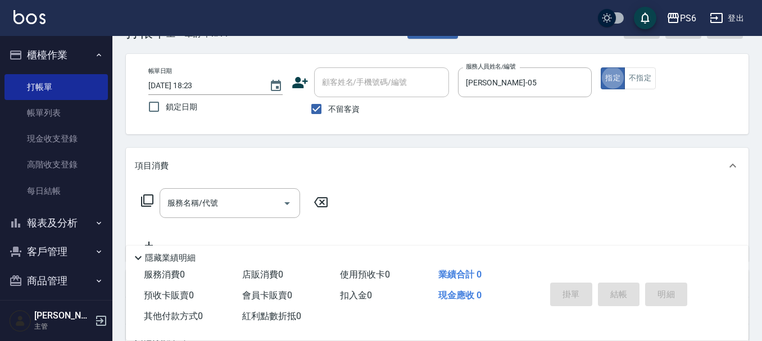
scroll to position [56, 0]
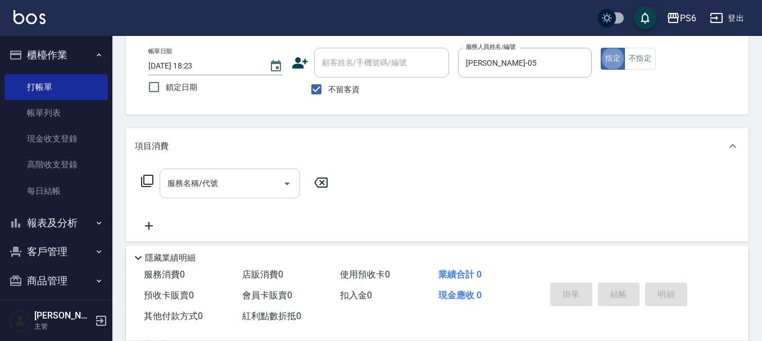
click at [251, 192] on input "服務名稱/代號" at bounding box center [222, 184] width 114 height 20
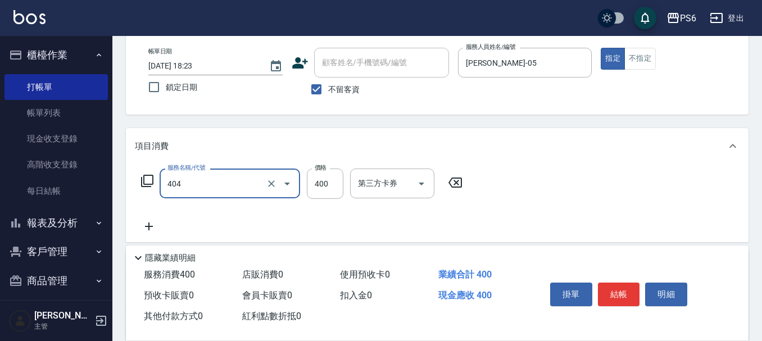
type input "B級剪髮(404)"
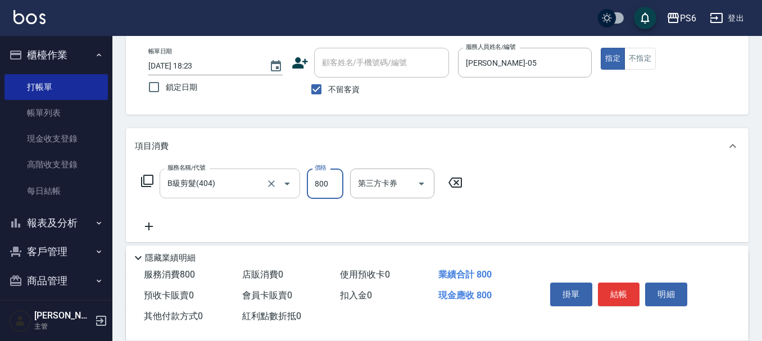
type input "800"
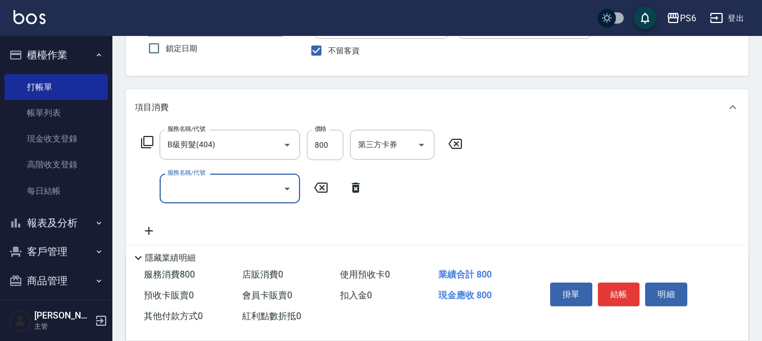
scroll to position [112, 0]
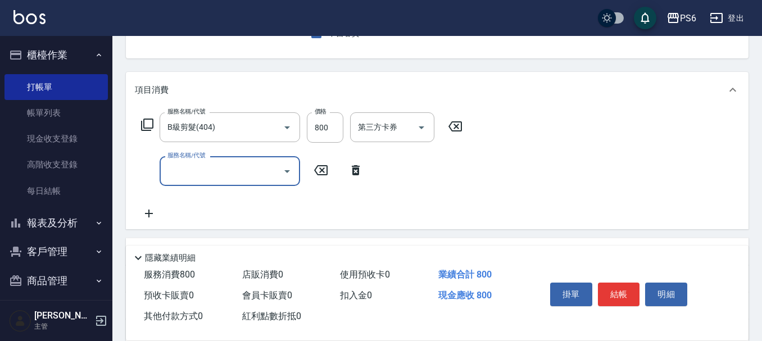
click at [254, 177] on input "服務名稱/代號" at bounding box center [222, 171] width 114 height 20
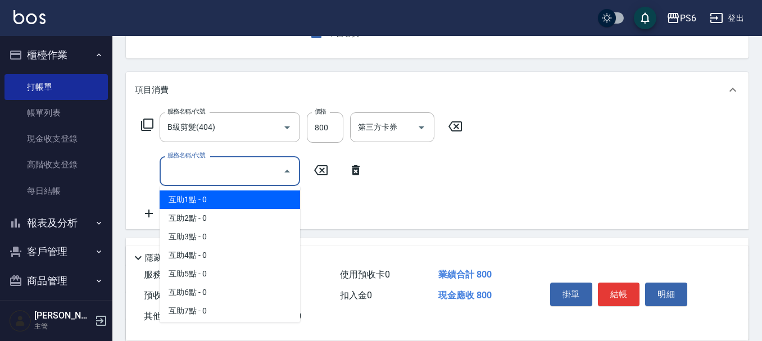
click at [254, 193] on span "互助1點 - 0" at bounding box center [230, 200] width 141 height 19
type input "互助1點(1)"
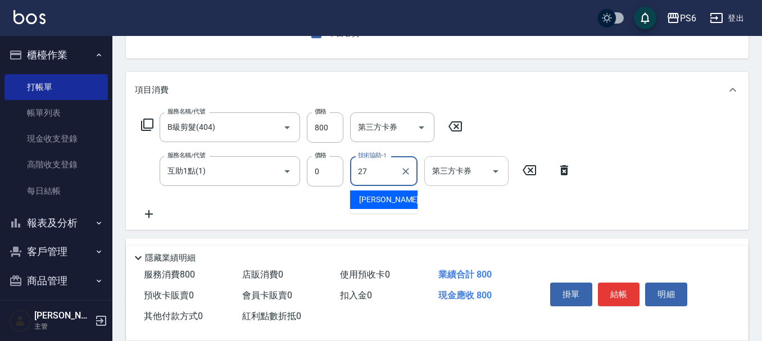
type input "[PERSON_NAME]-27"
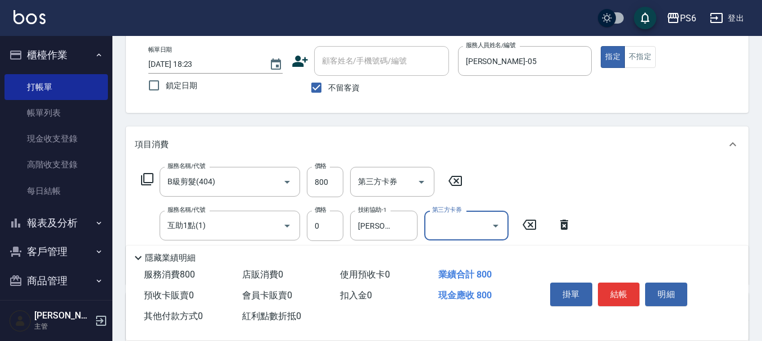
scroll to position [0, 0]
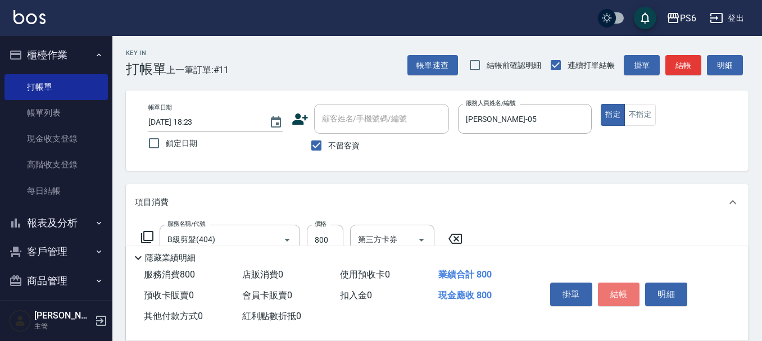
click at [607, 283] on button "結帳" at bounding box center [619, 295] width 42 height 24
type input "[DATE] 18:24"
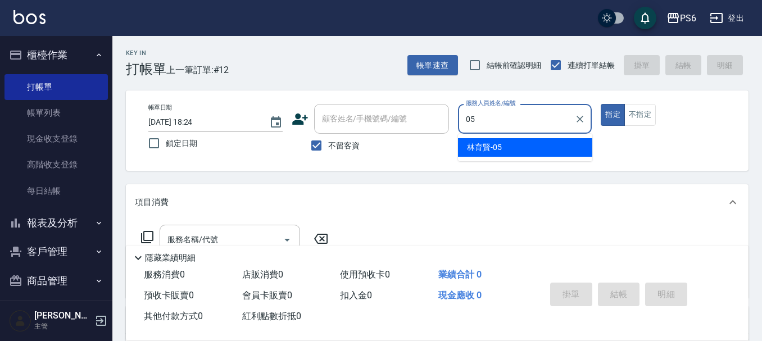
type input "[PERSON_NAME]-05"
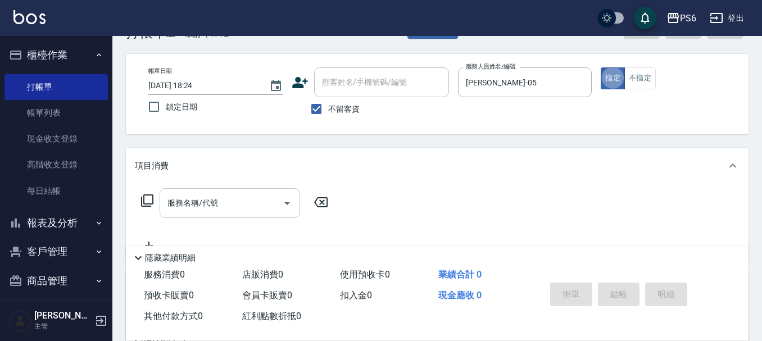
scroll to position [56, 0]
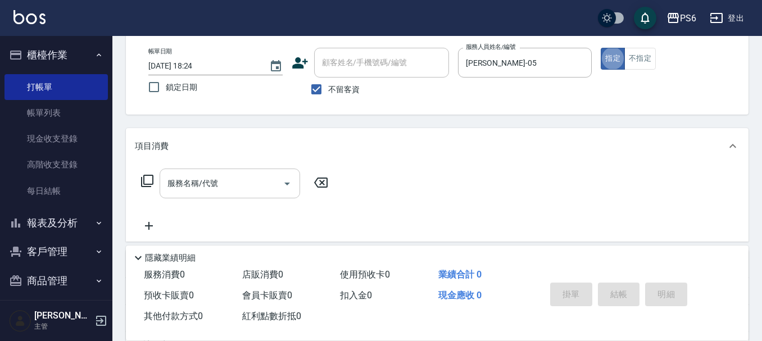
click at [228, 175] on div "服務名稱/代號" at bounding box center [230, 184] width 141 height 30
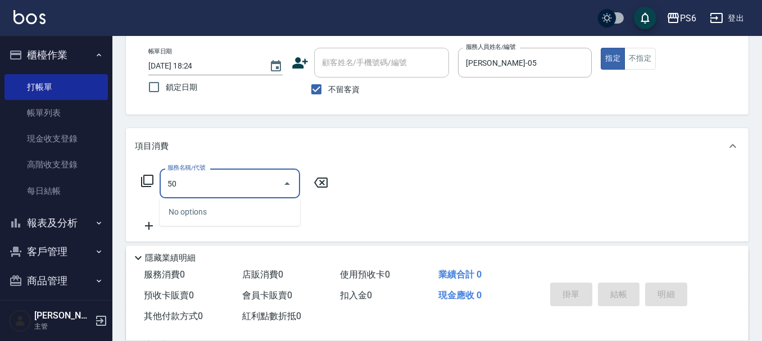
type input "5"
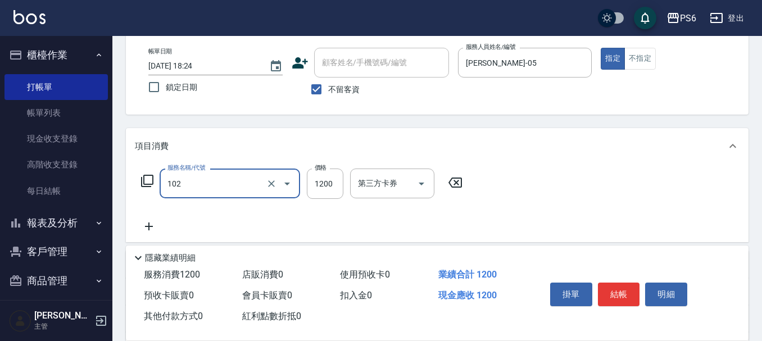
type input "頭皮深層養護(102)"
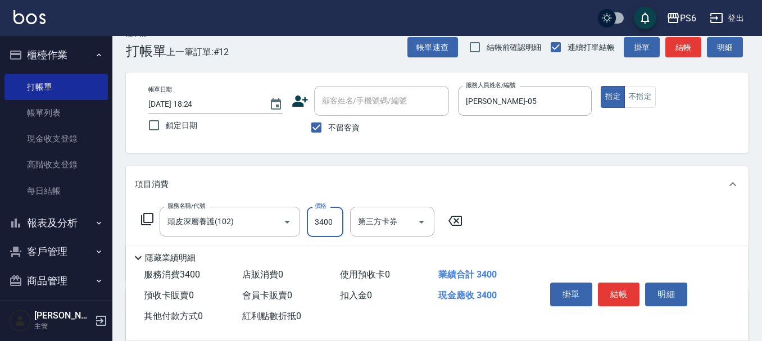
scroll to position [0, 0]
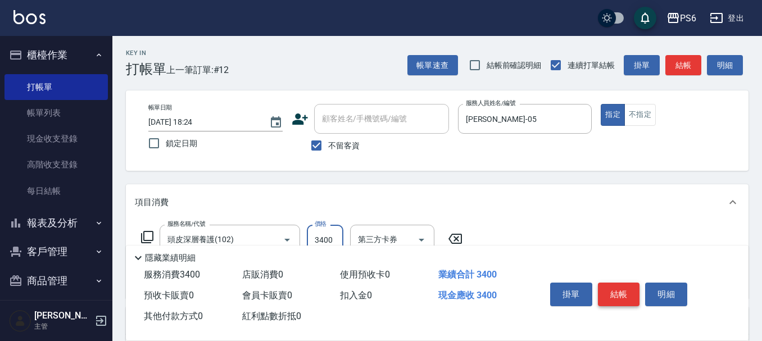
type input "3400"
click at [627, 286] on button "結帳" at bounding box center [619, 295] width 42 height 24
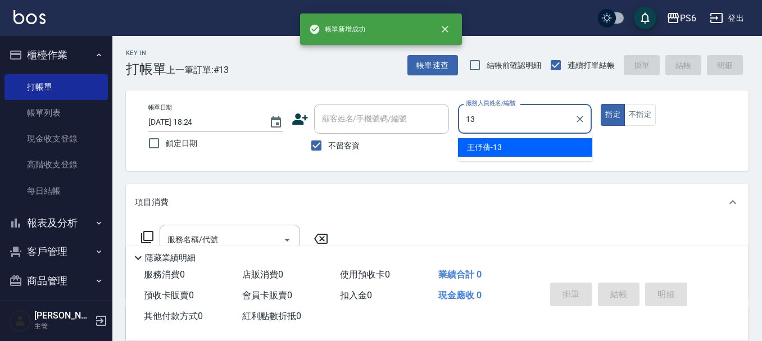
type input "[PERSON_NAME]-13"
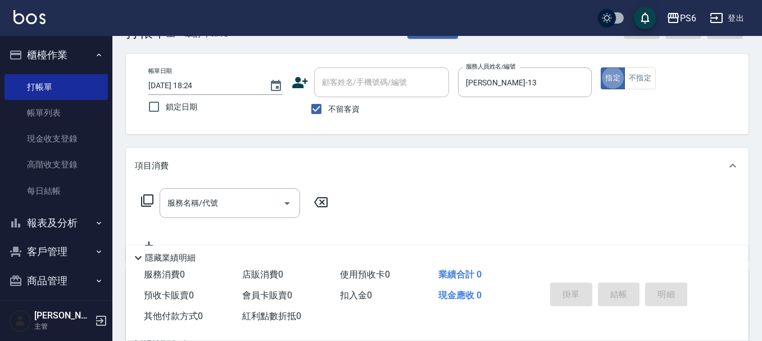
scroll to position [56, 0]
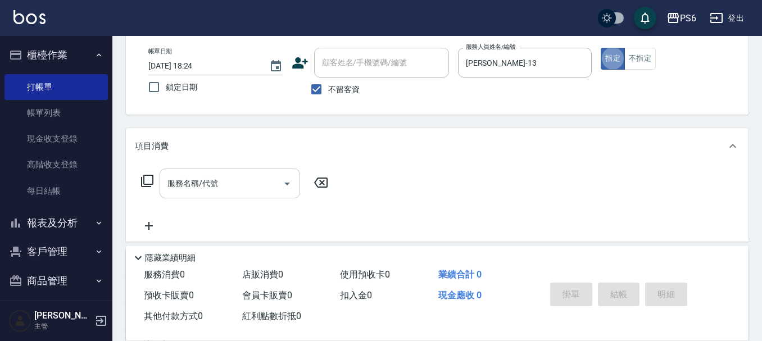
click at [241, 186] on input "服務名稱/代號" at bounding box center [222, 184] width 114 height 20
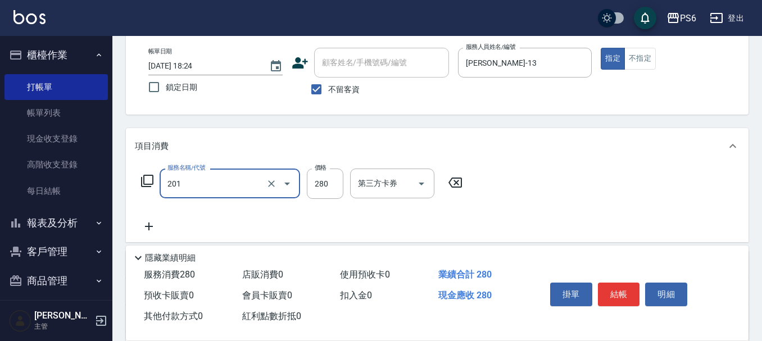
type input "一般洗髮(201)"
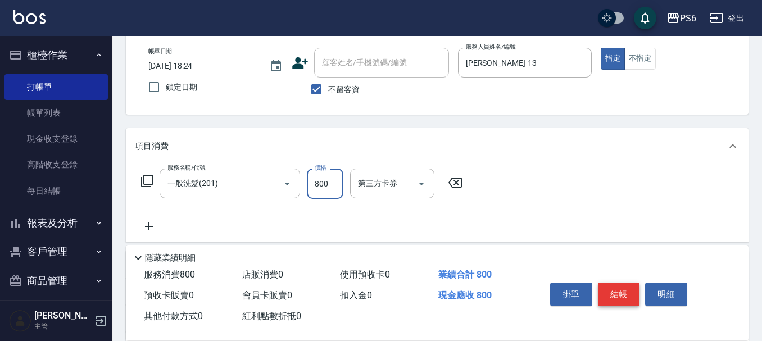
type input "800"
click at [612, 292] on button "結帳" at bounding box center [619, 295] width 42 height 24
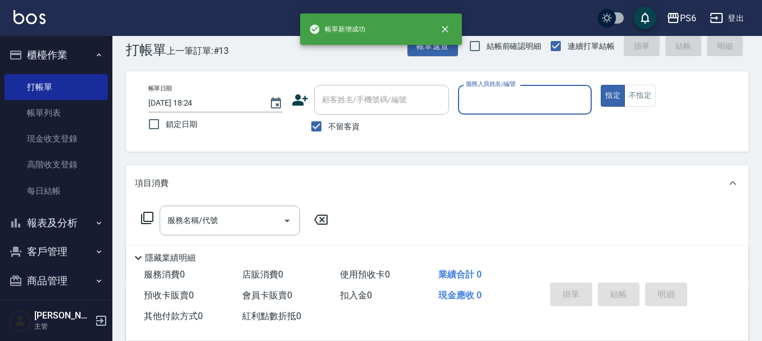
scroll to position [0, 0]
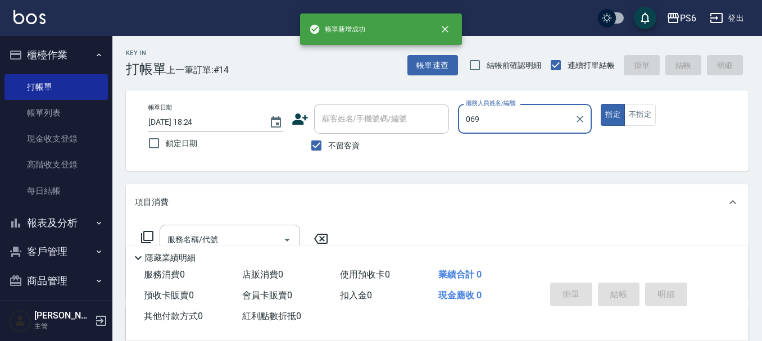
type input "069"
click at [601, 104] on button "指定" at bounding box center [613, 115] width 24 height 22
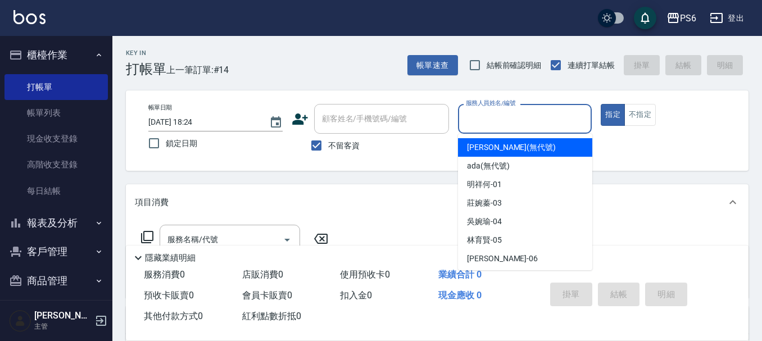
click at [478, 121] on input "服務人員姓名/編號" at bounding box center [525, 119] width 124 height 20
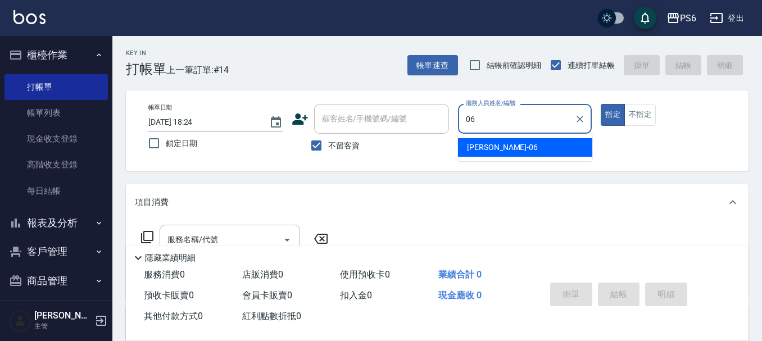
type input "[PERSON_NAME]-06"
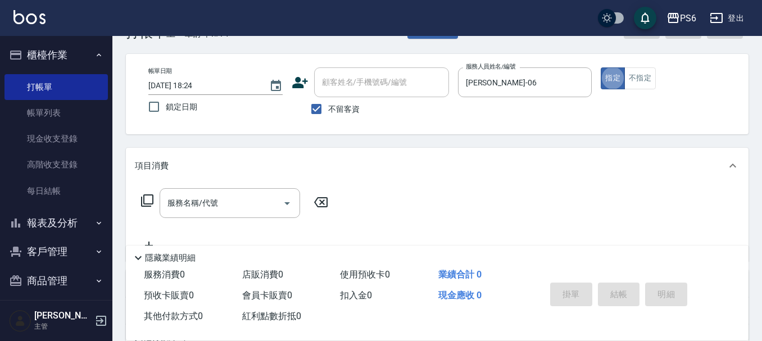
scroll to position [56, 0]
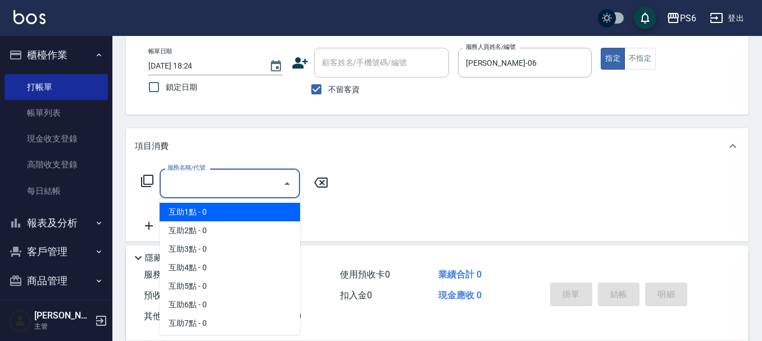
click at [247, 192] on input "服務名稱/代號" at bounding box center [222, 184] width 114 height 20
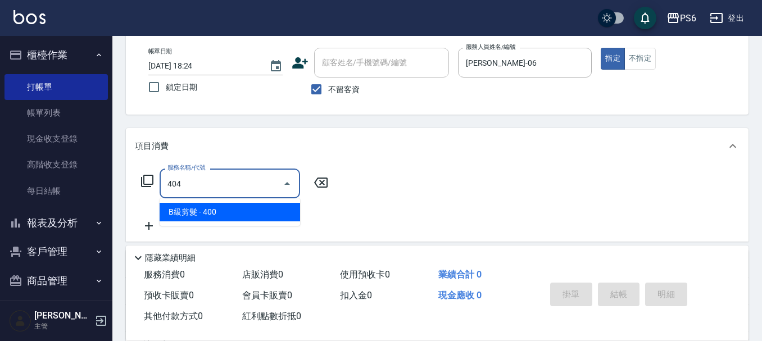
type input "B級剪髮(404)"
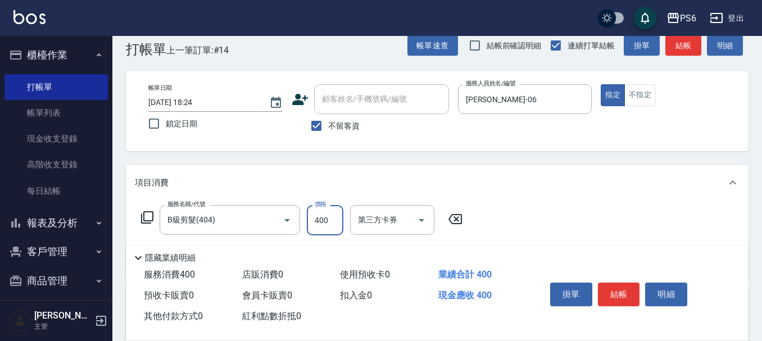
scroll to position [0, 0]
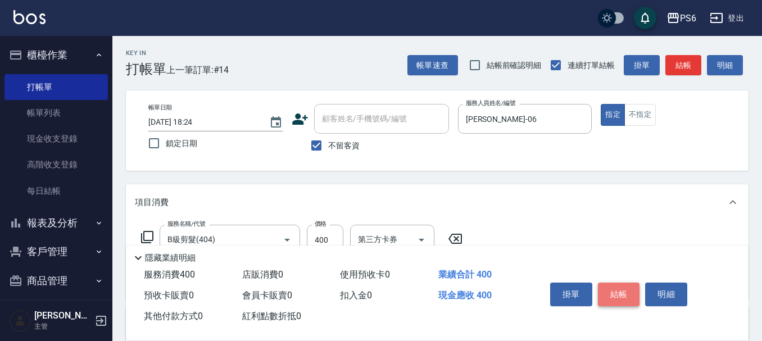
click at [612, 290] on button "結帳" at bounding box center [619, 295] width 42 height 24
